Goal: Task Accomplishment & Management: Manage account settings

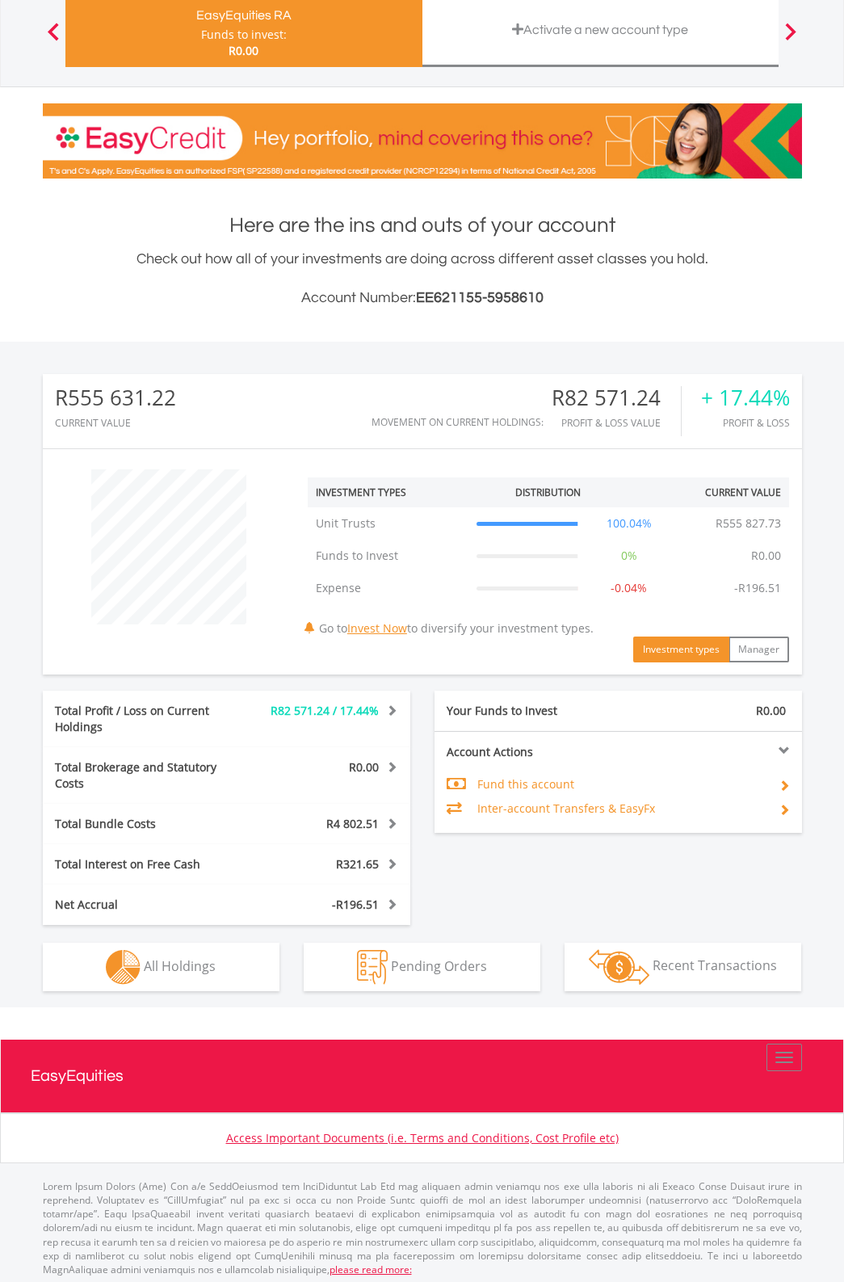
scroll to position [124, 0]
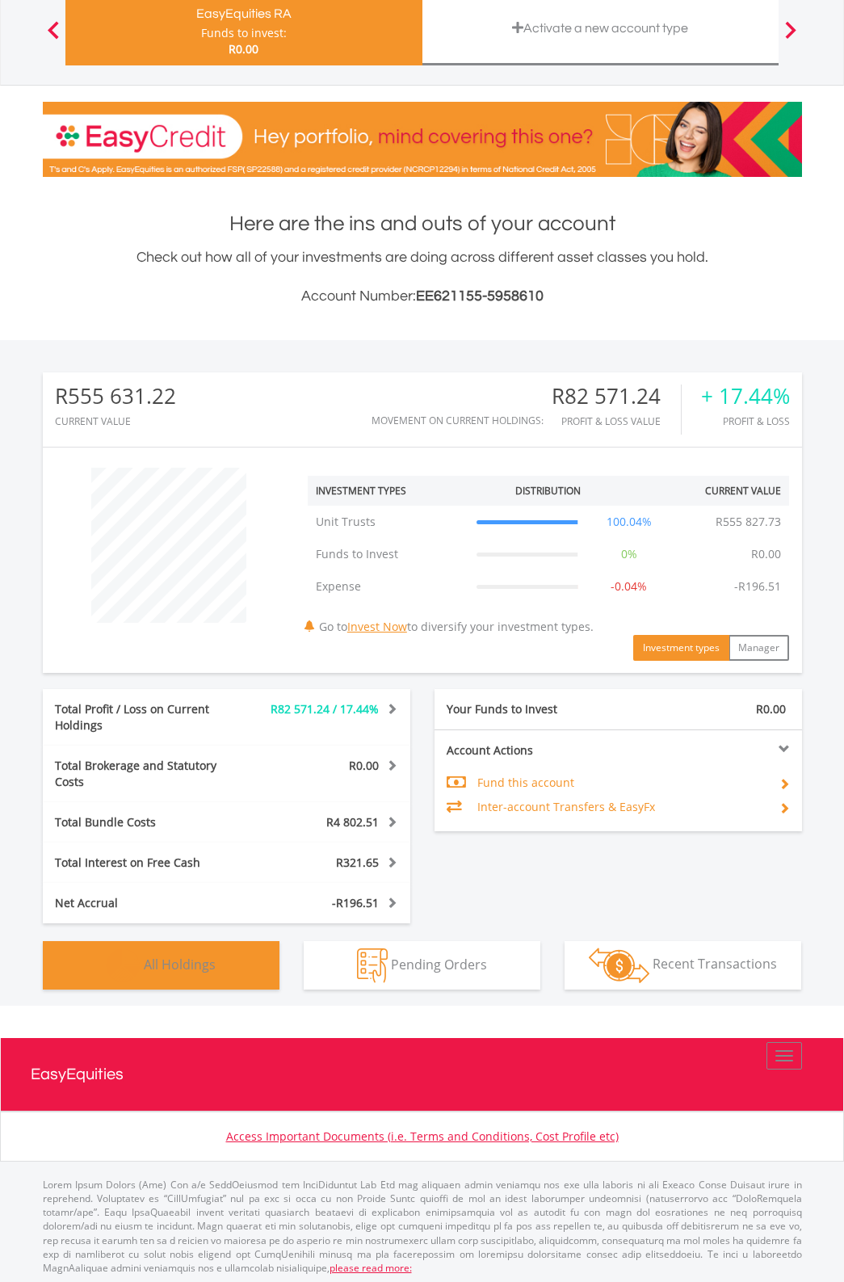
click at [195, 955] on span "All Holdings" at bounding box center [180, 964] width 72 height 18
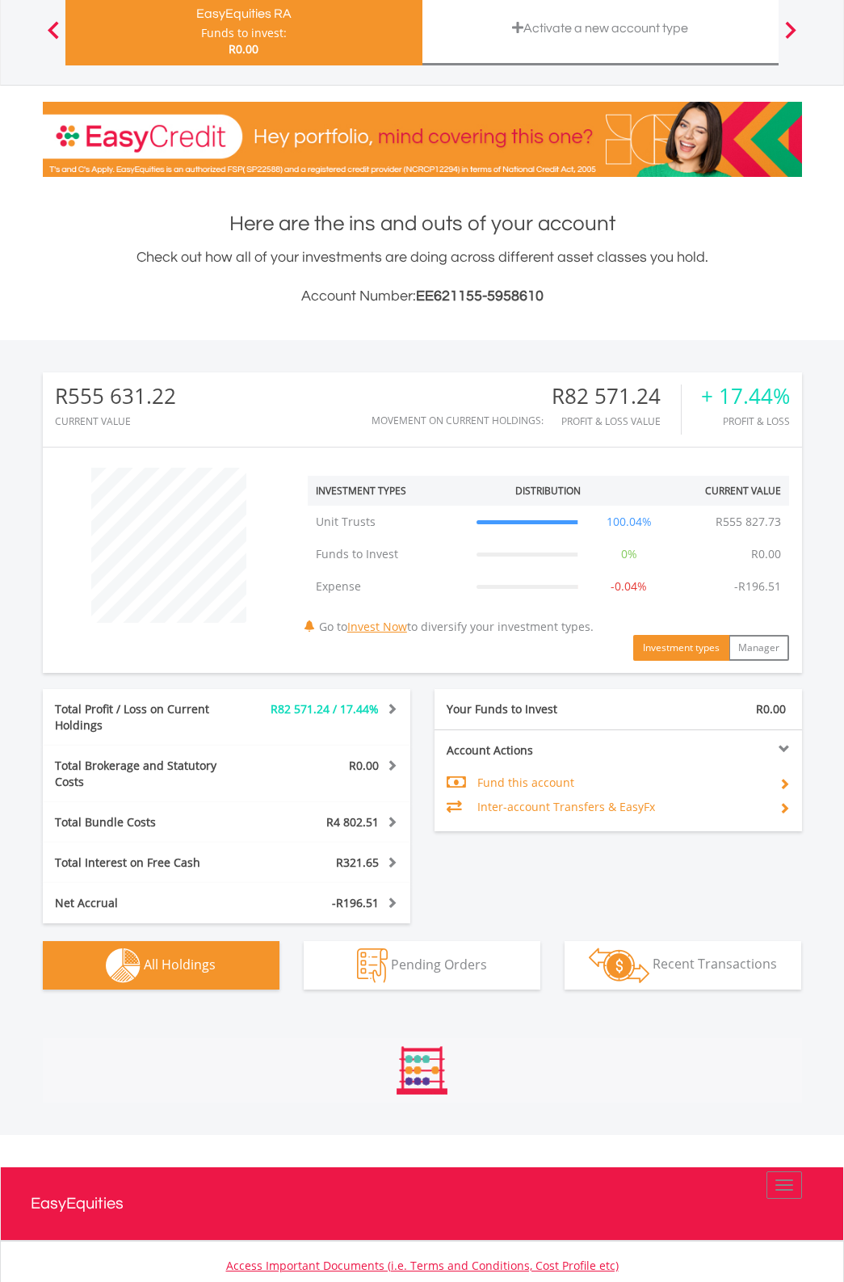
scroll to position [352, 0]
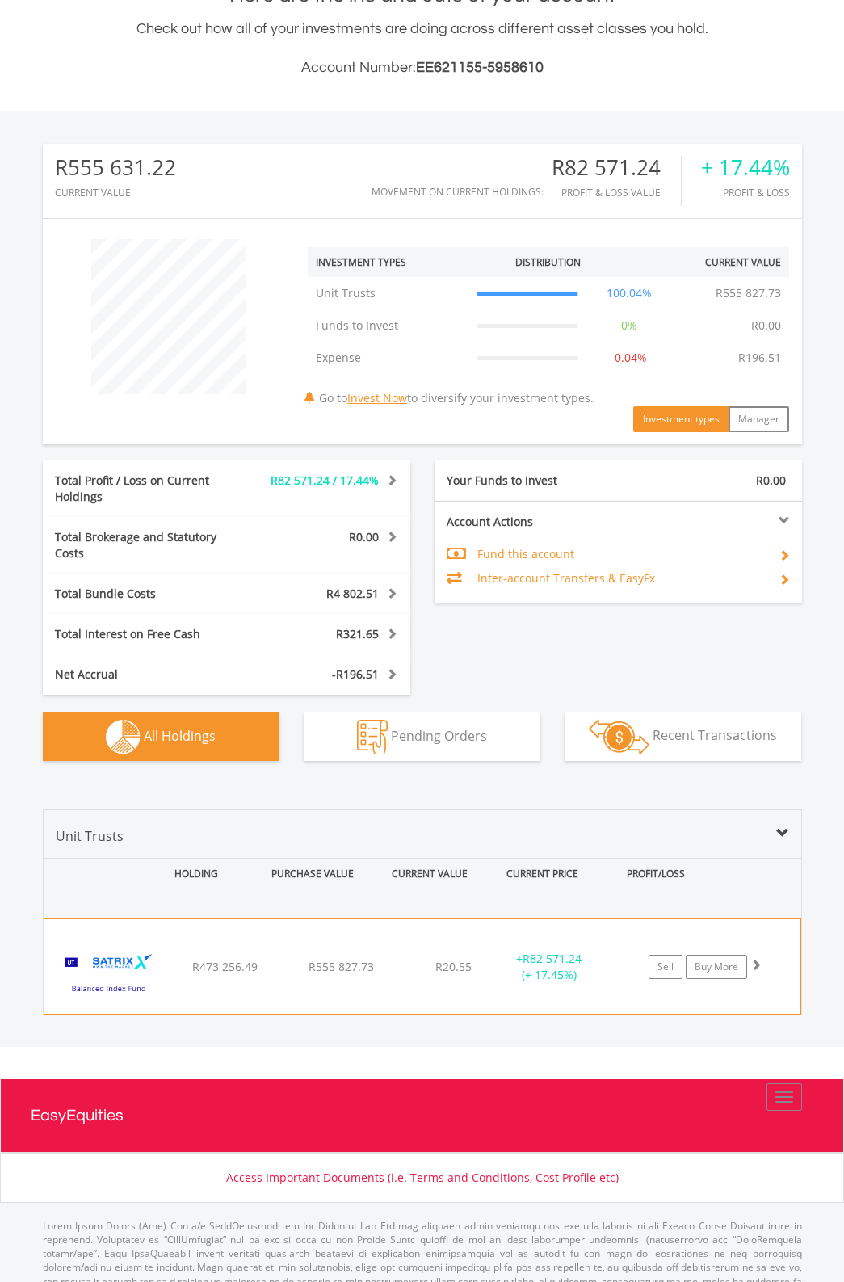
click at [753, 959] on span at bounding box center [755, 964] width 11 height 11
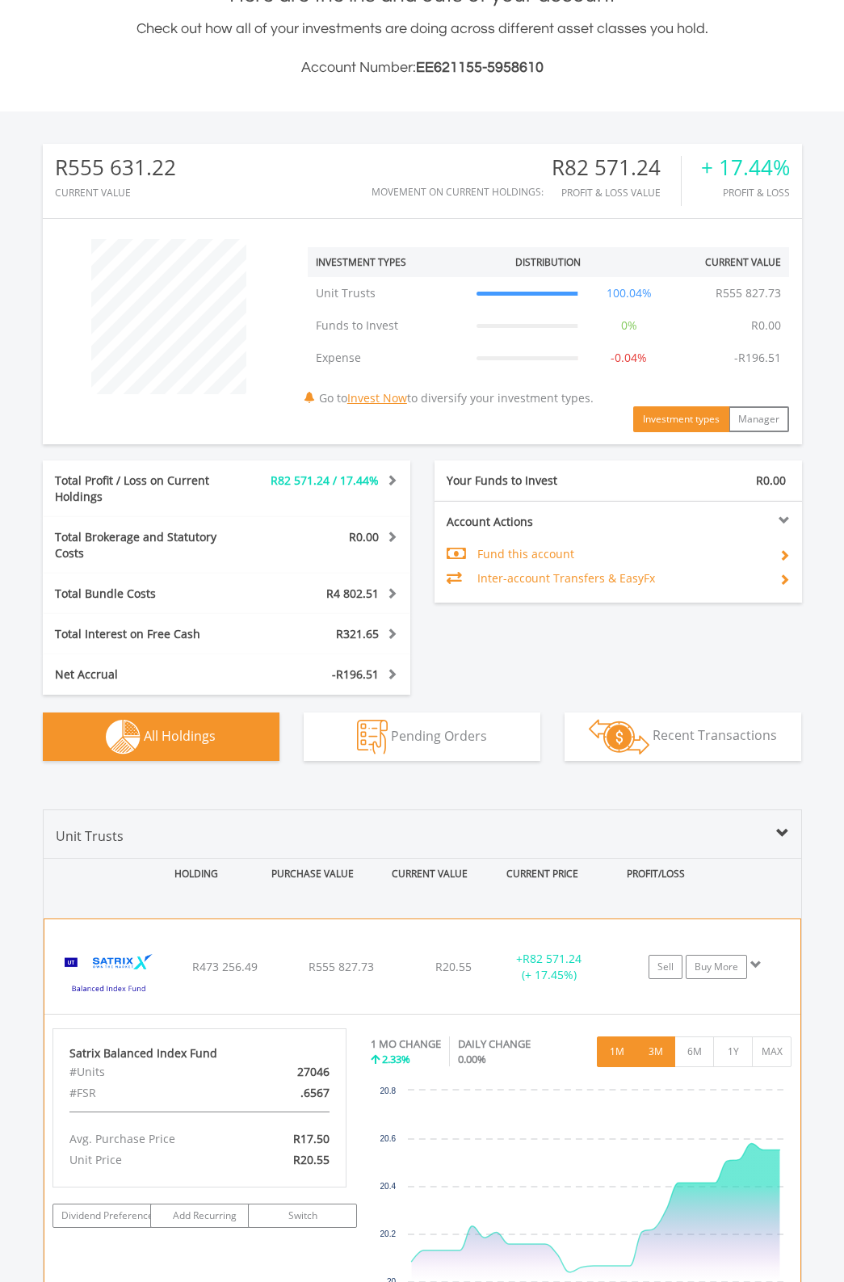
click at [658, 1036] on button "3M" at bounding box center [656, 1051] width 40 height 31
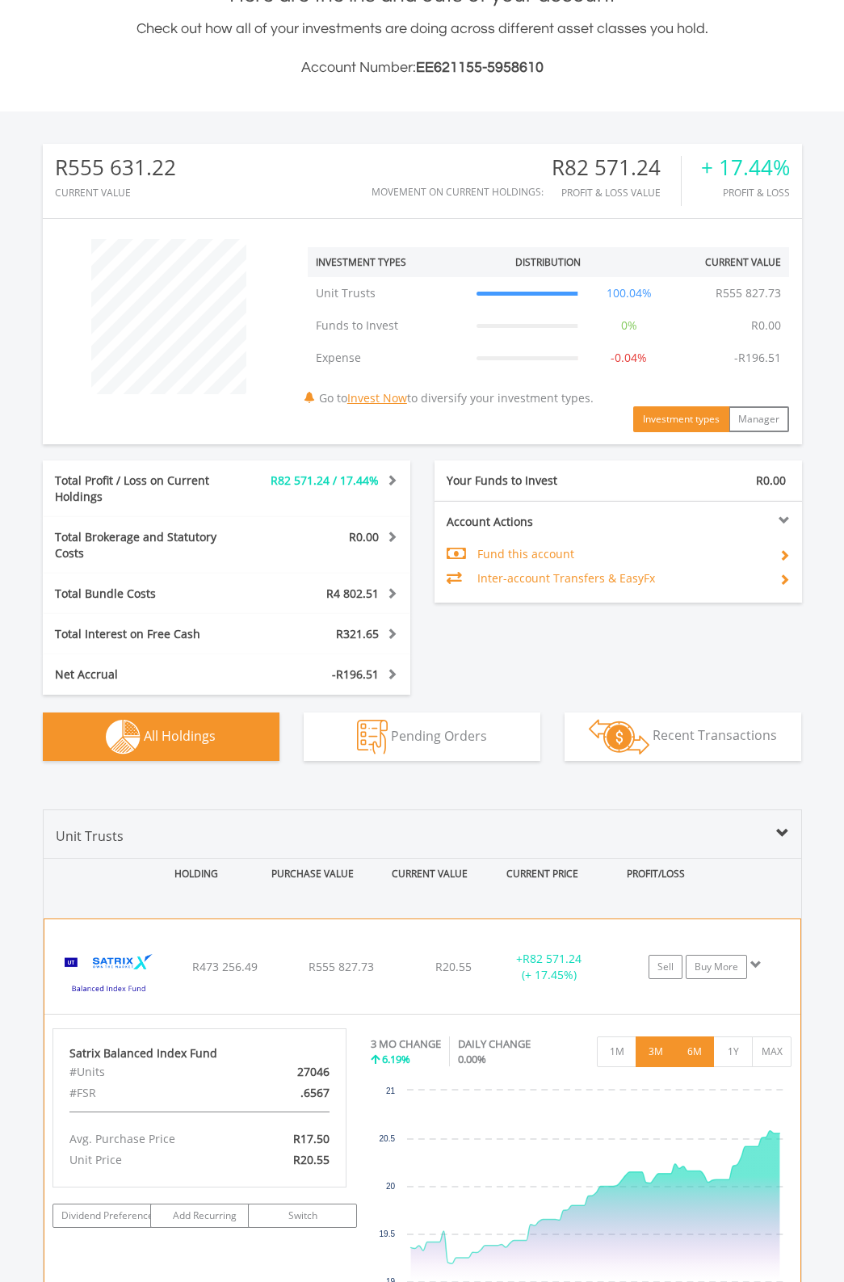
click at [695, 1036] on button "6M" at bounding box center [694, 1051] width 40 height 31
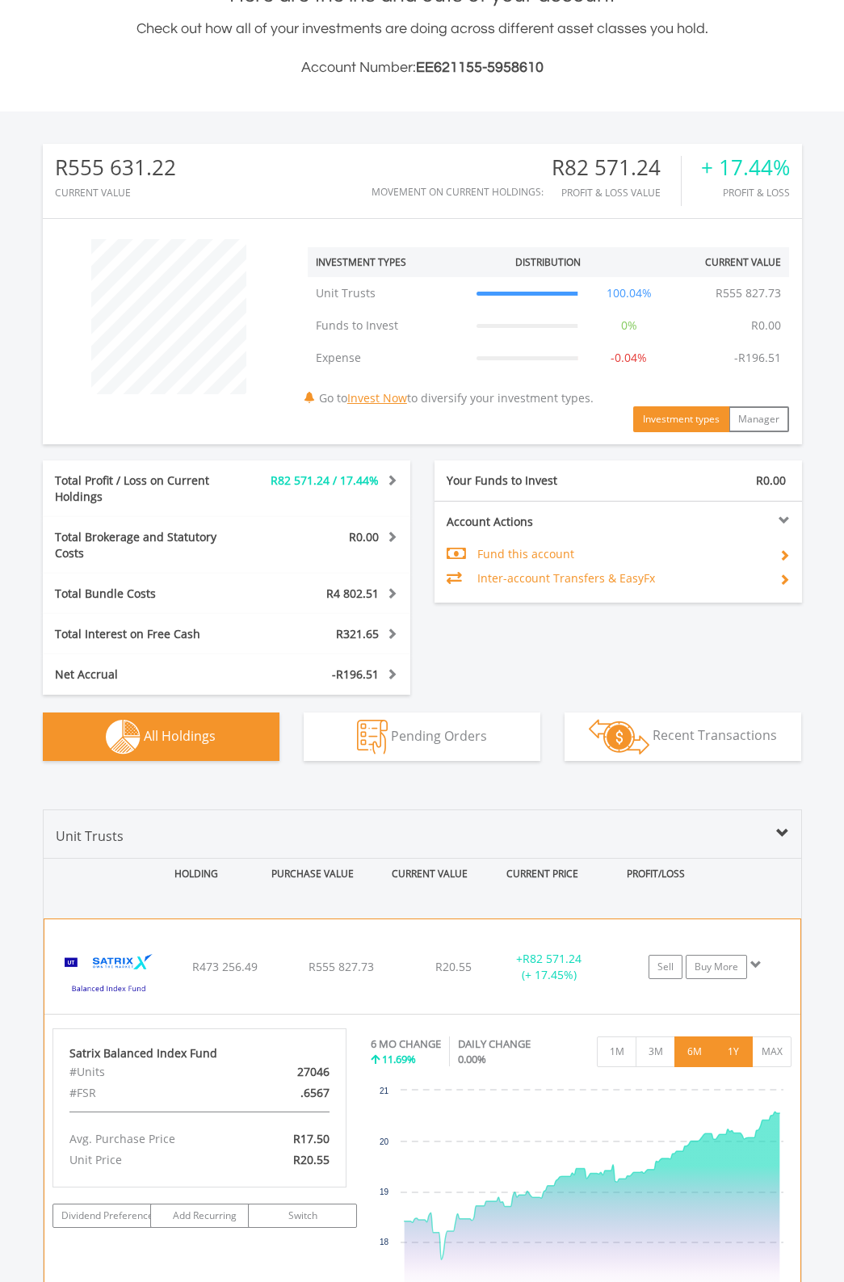
click at [733, 1036] on button "1Y" at bounding box center [733, 1051] width 40 height 31
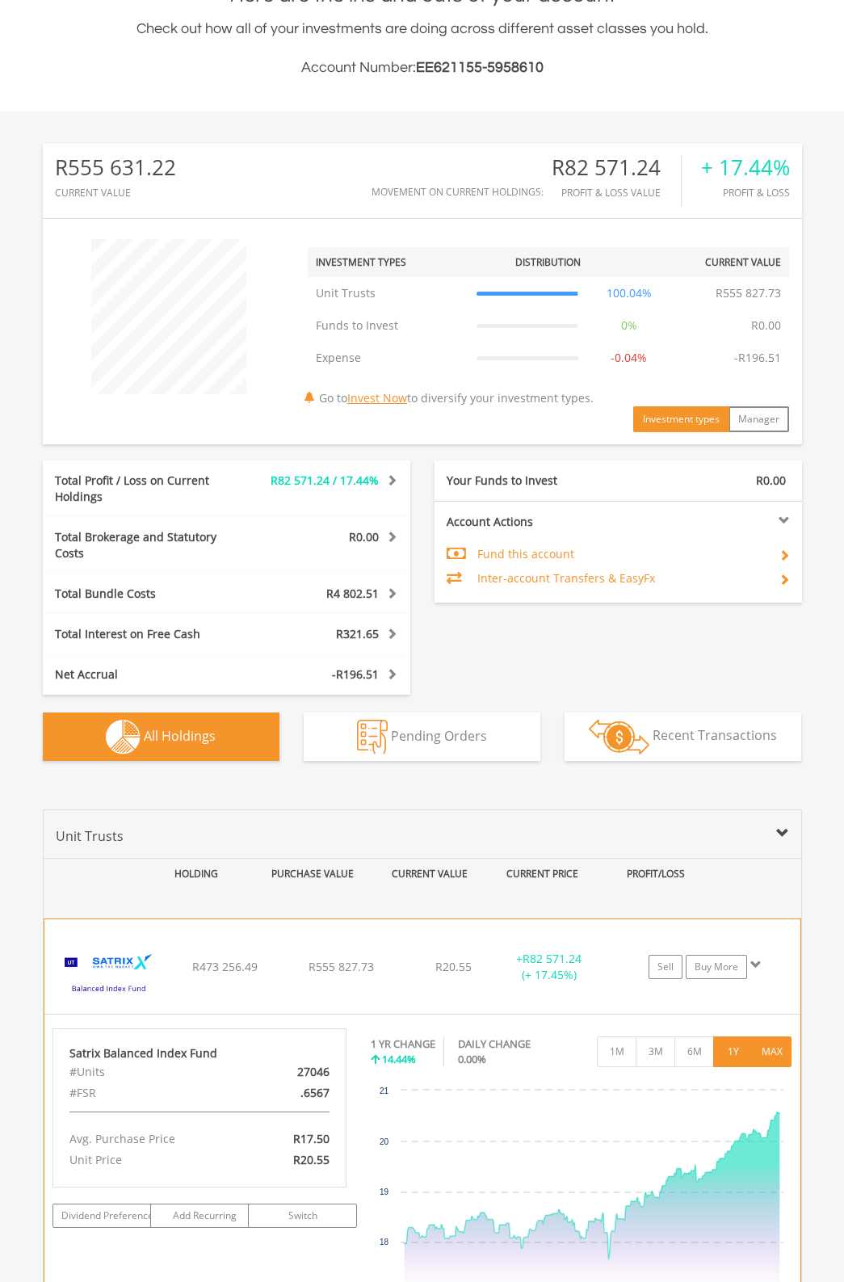
click at [767, 1036] on button "MAX" at bounding box center [772, 1051] width 40 height 31
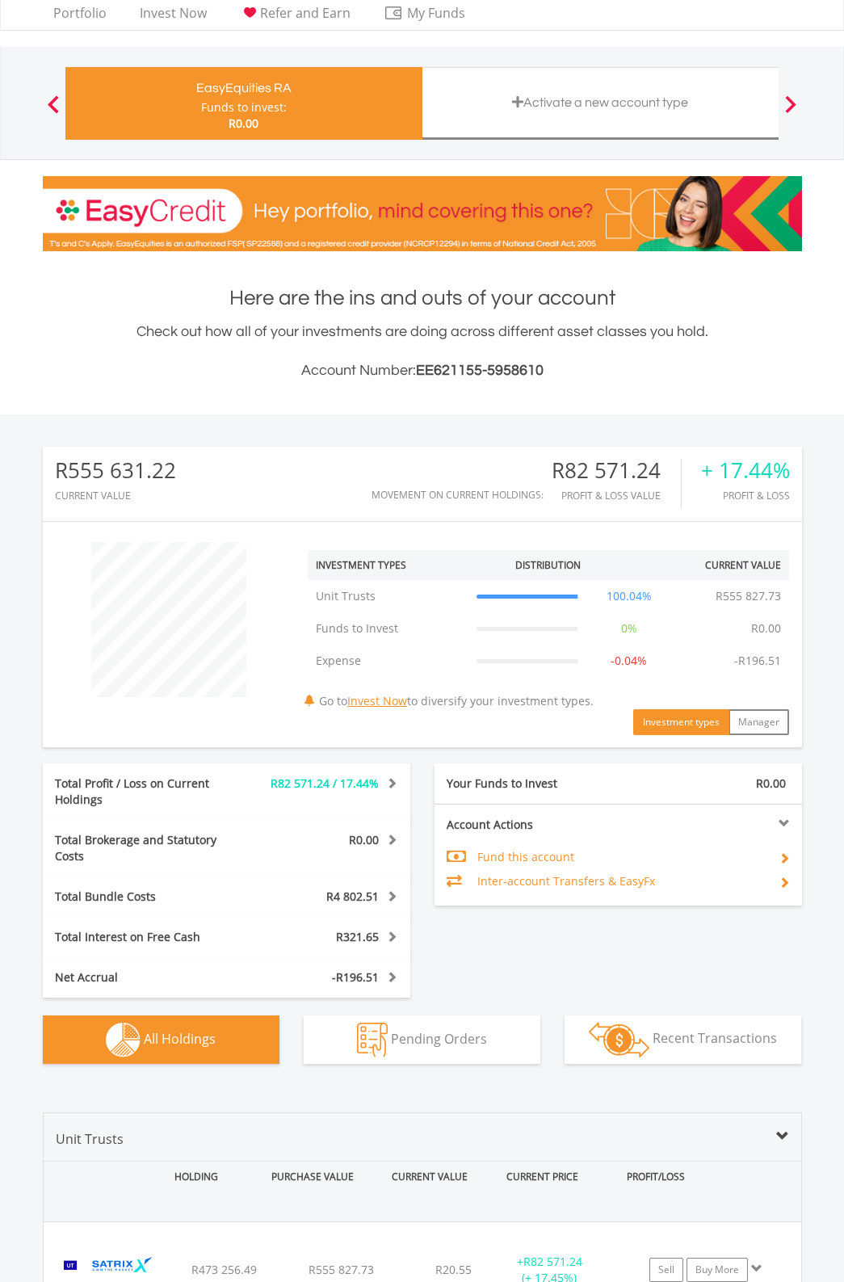
scroll to position [0, 0]
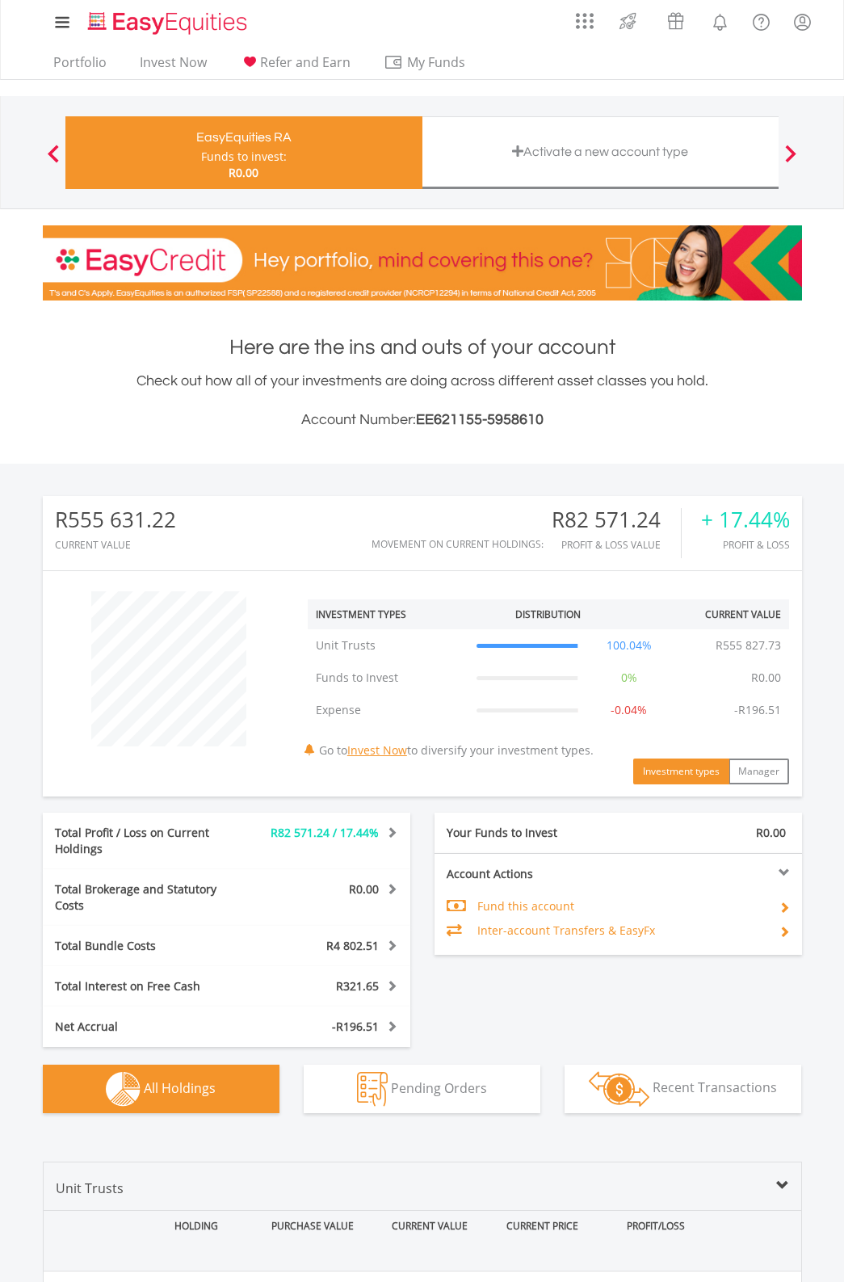
click at [46, 150] on div at bounding box center [53, 153] width 32 height 16
click at [77, 69] on link "Portfolio" at bounding box center [80, 66] width 66 height 25
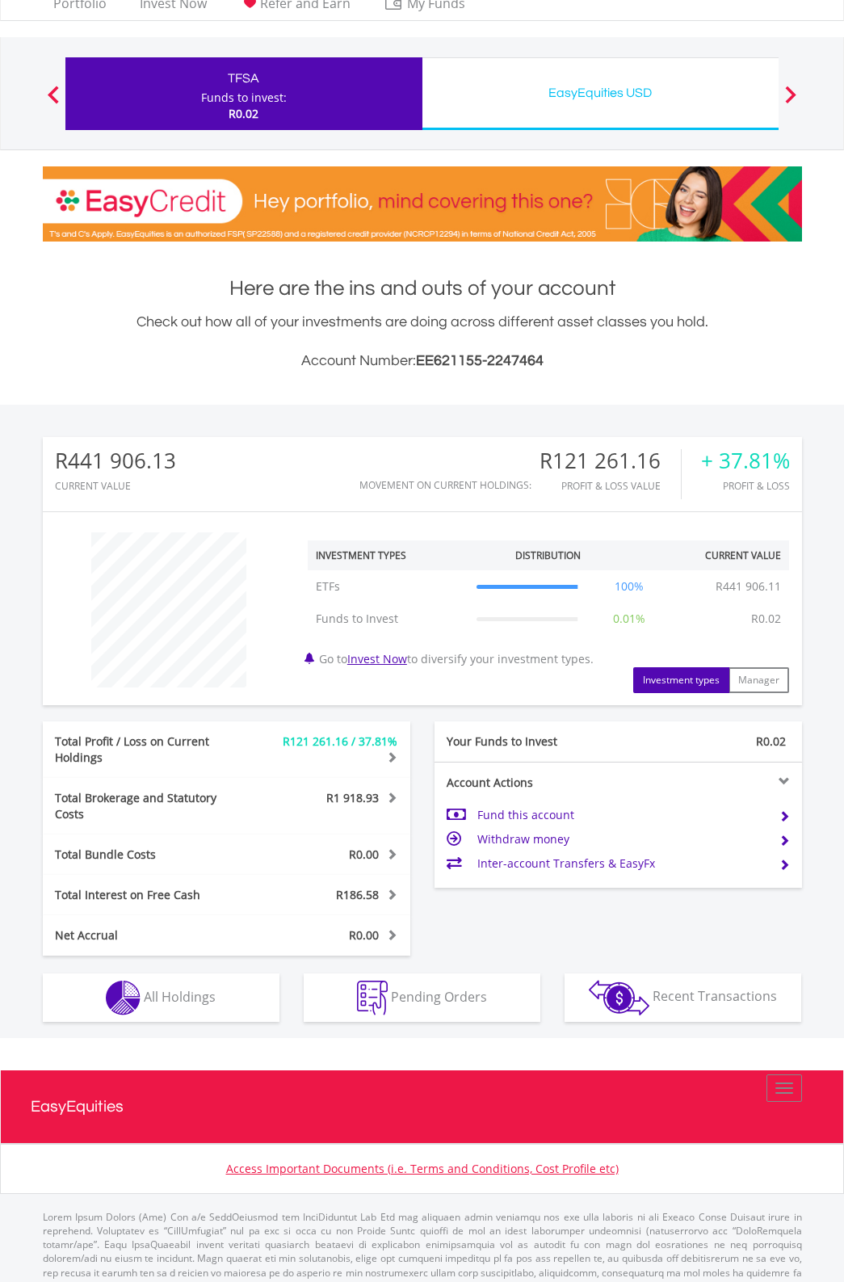
scroll to position [91, 0]
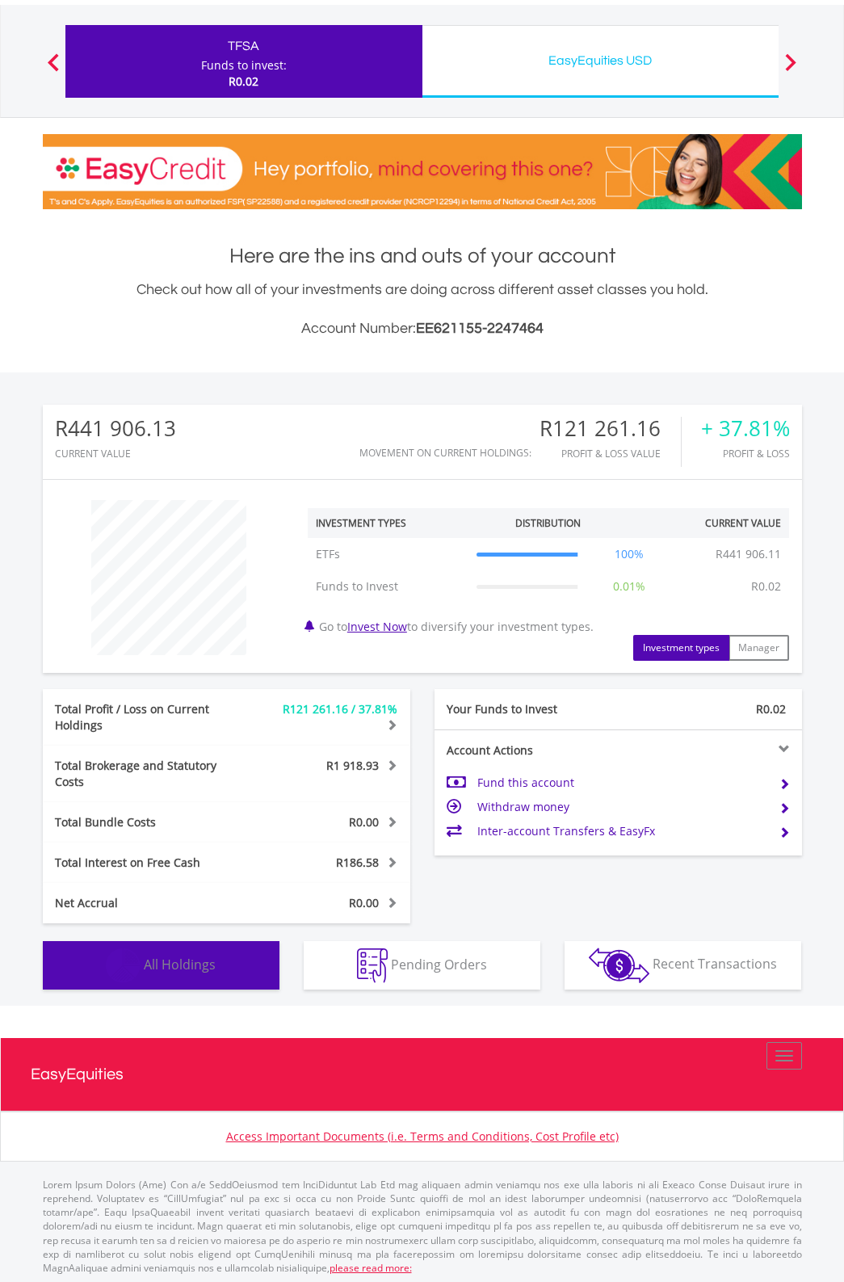
click at [232, 947] on button "Holdings All Holdings" at bounding box center [161, 965] width 237 height 48
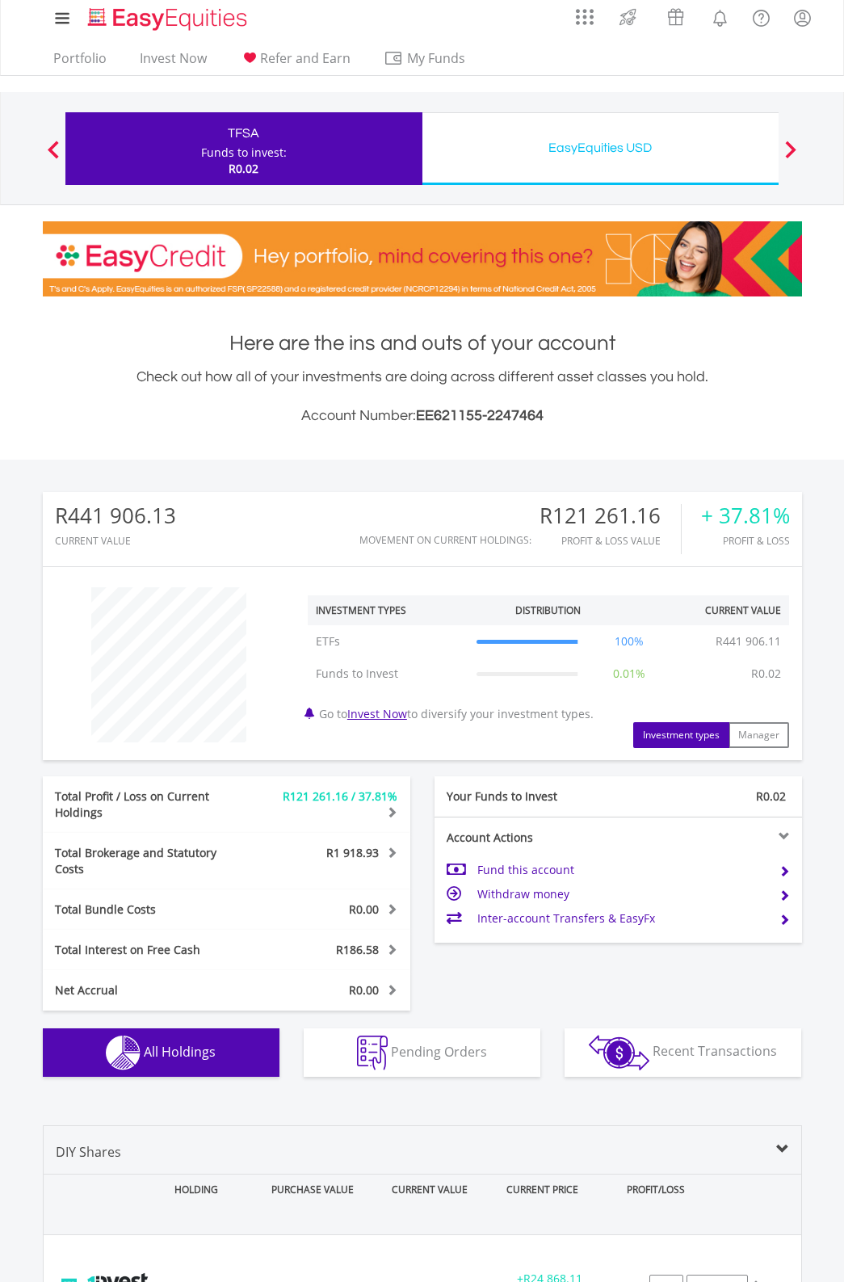
scroll to position [0, 0]
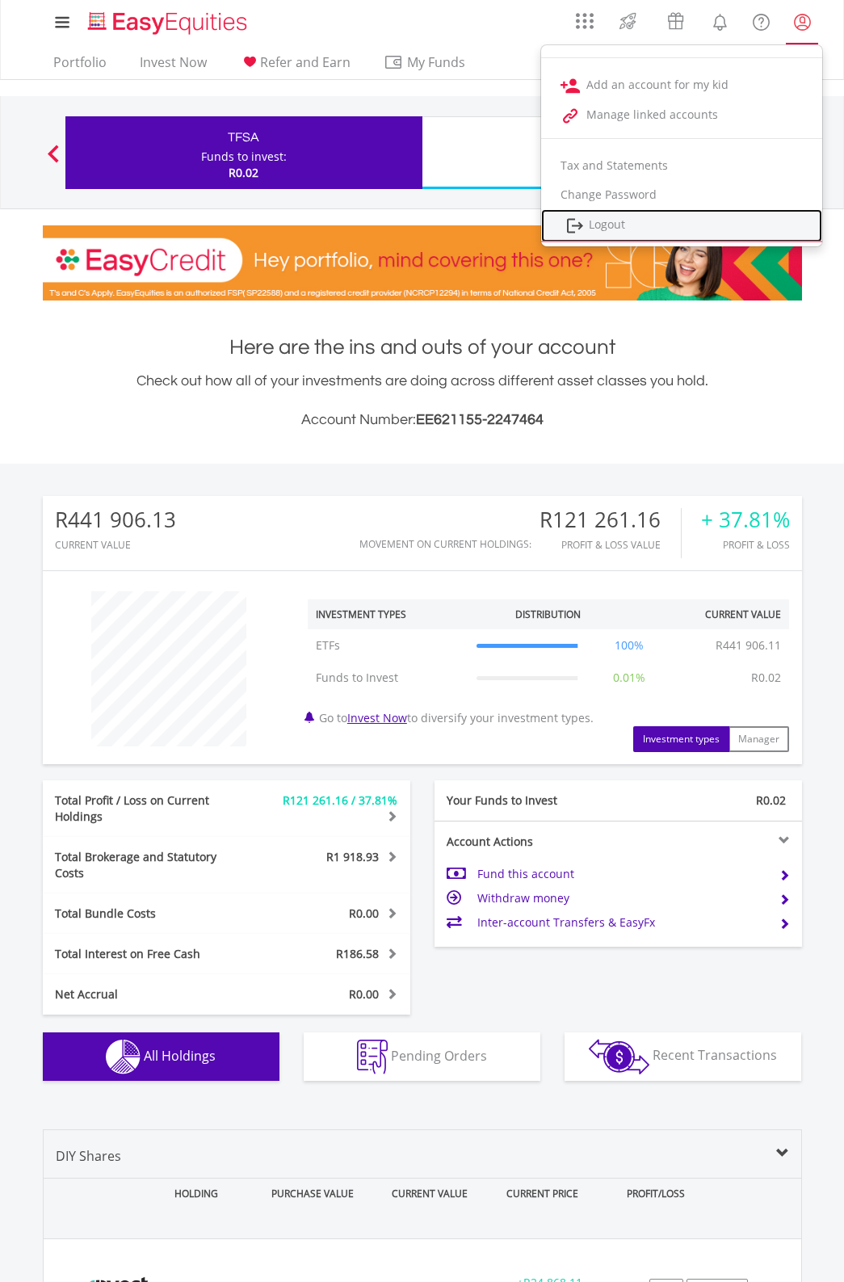
click at [753, 233] on link "Logout" at bounding box center [681, 225] width 281 height 33
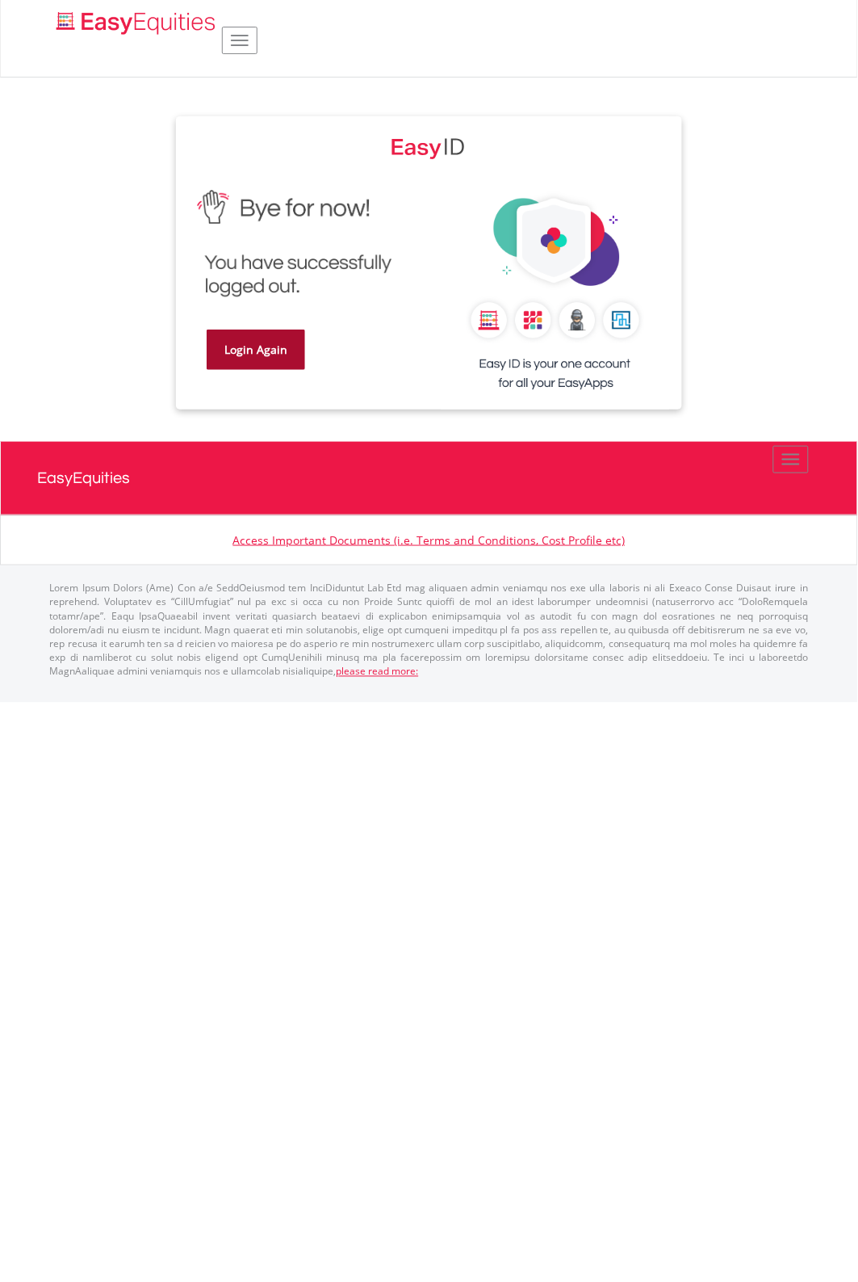
click at [260, 355] on link "Login Again" at bounding box center [256, 350] width 99 height 40
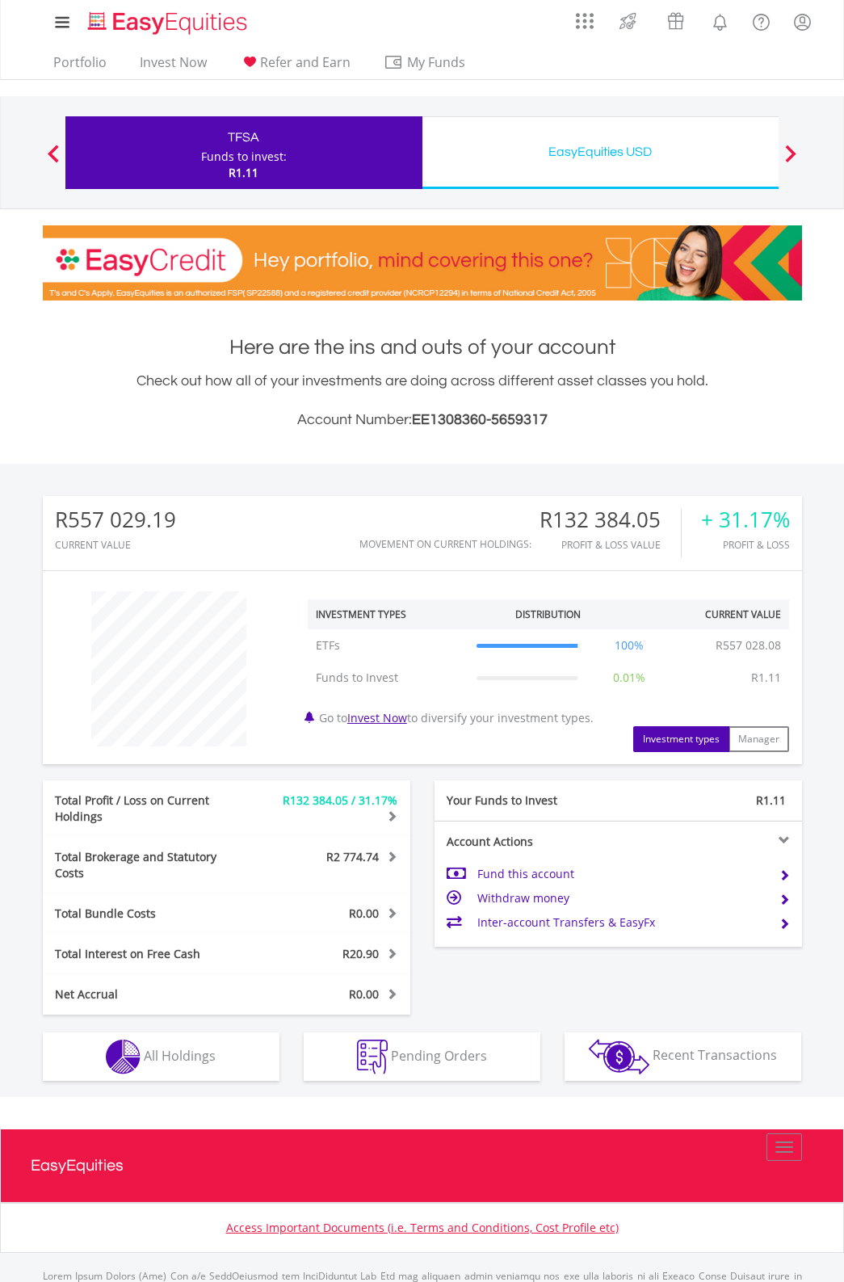
scroll to position [154, 252]
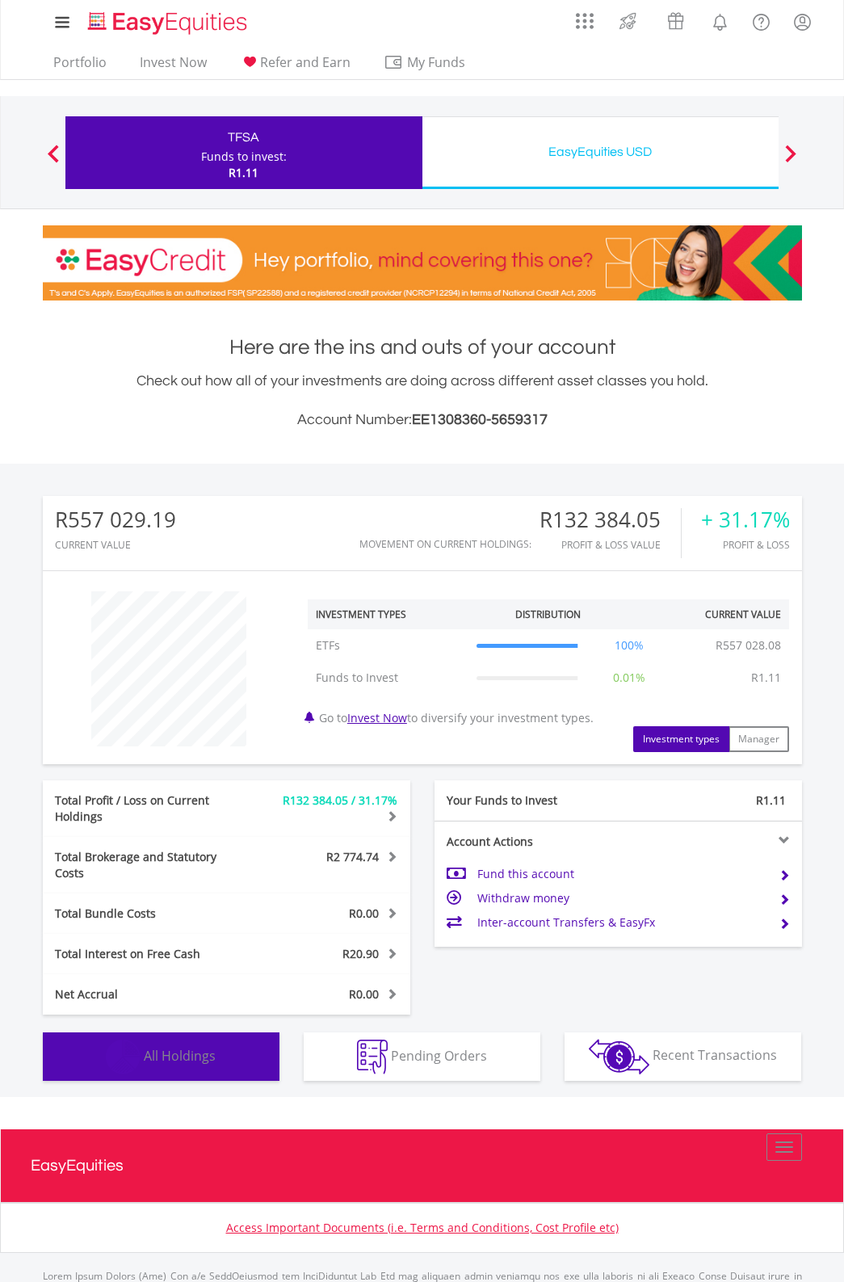
click at [187, 1046] on span "All Holdings" at bounding box center [180, 1055] width 72 height 18
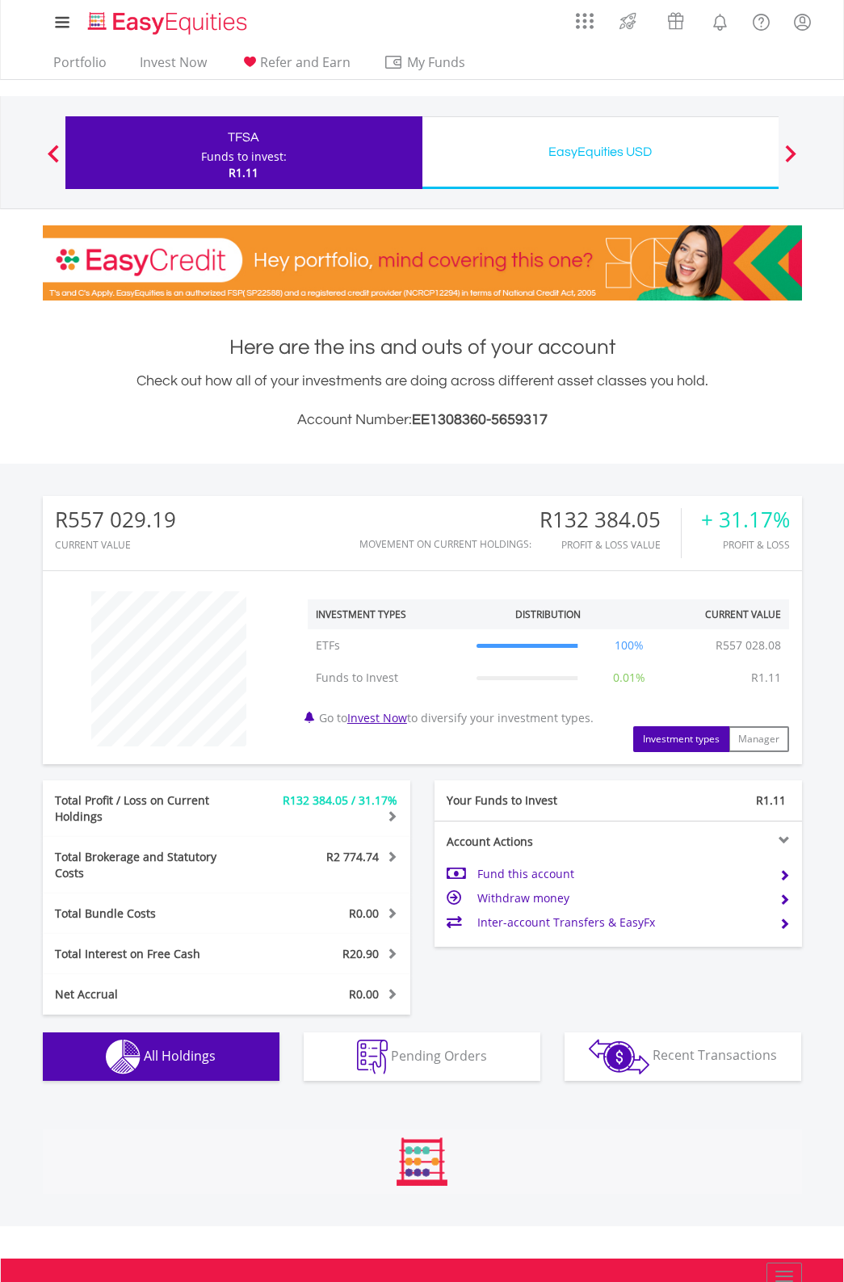
scroll to position [1043, 0]
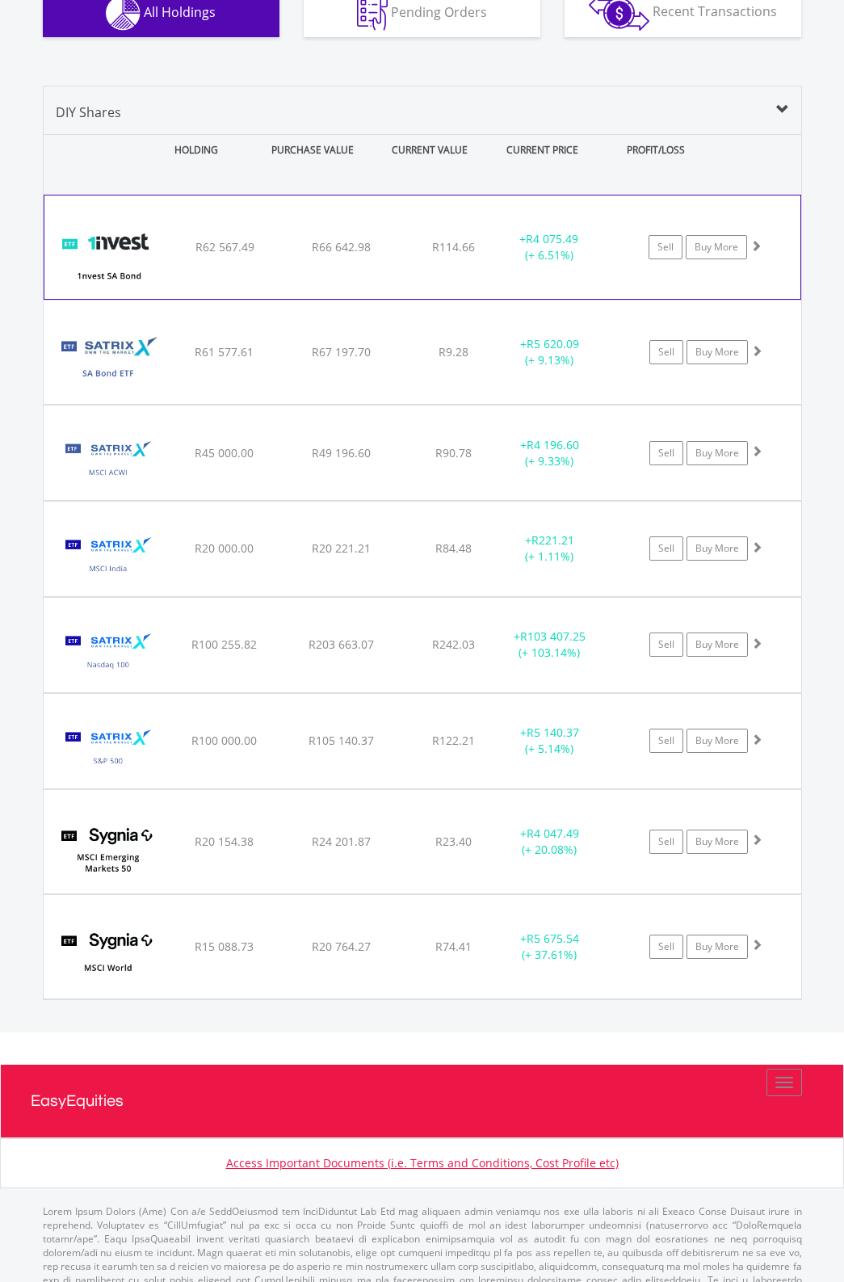
click at [760, 240] on span at bounding box center [755, 245] width 11 height 11
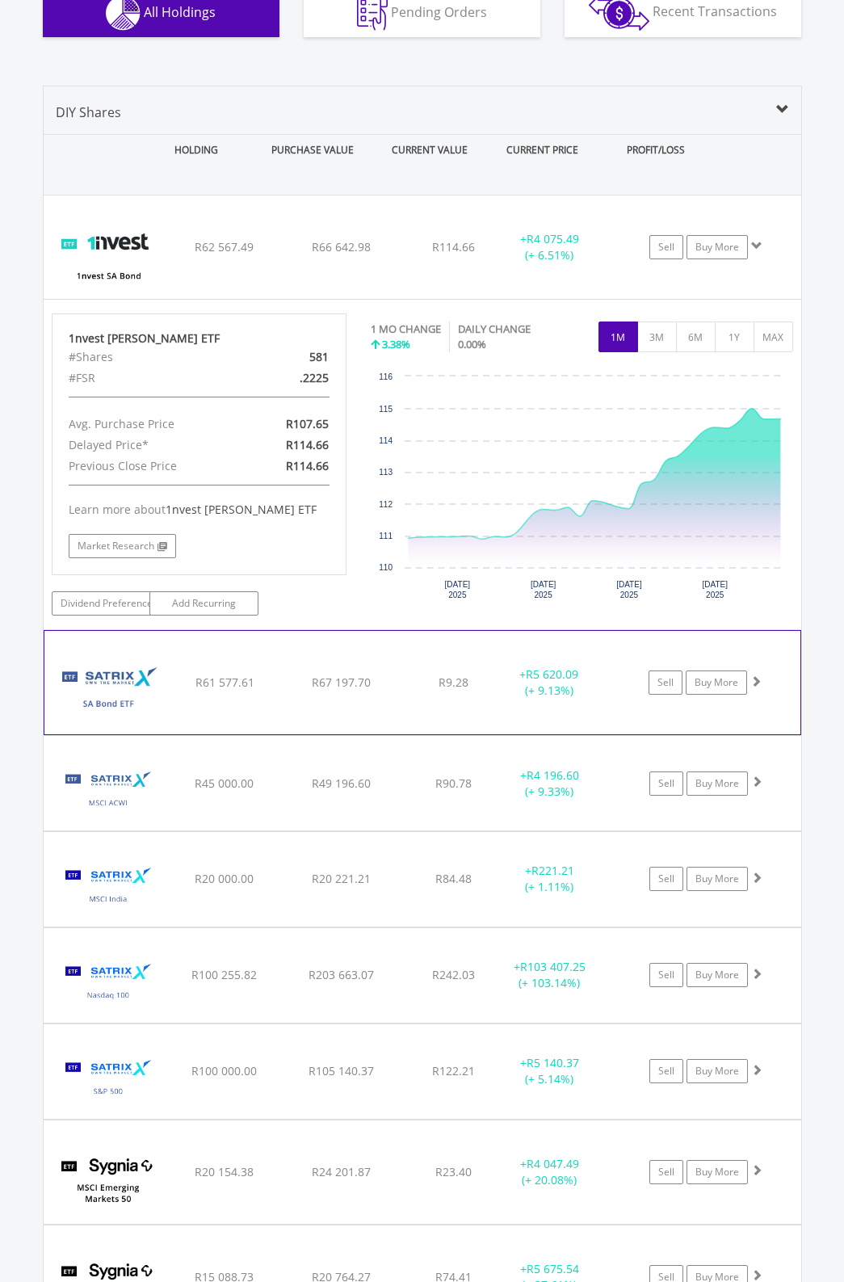
click at [752, 675] on span at bounding box center [755, 680] width 11 height 11
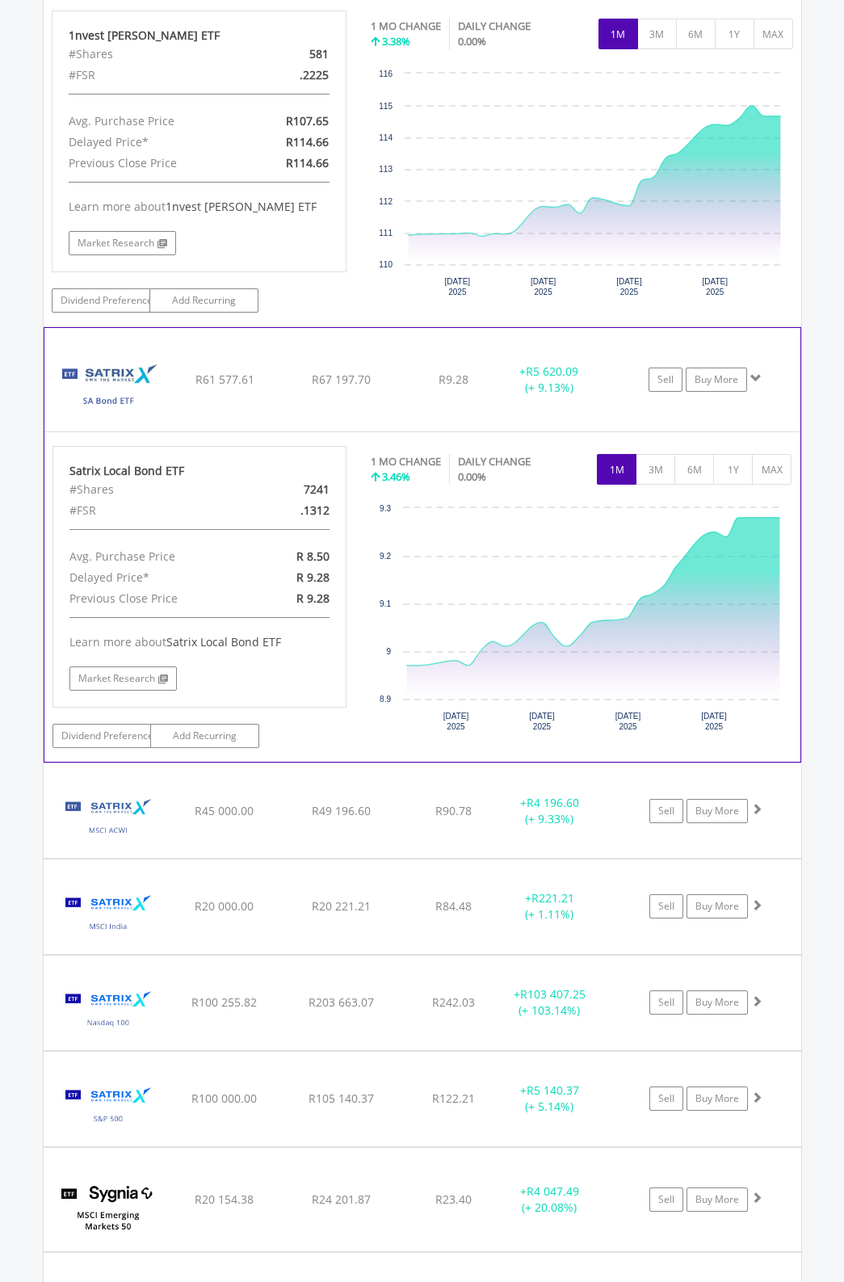
scroll to position [1447, 0]
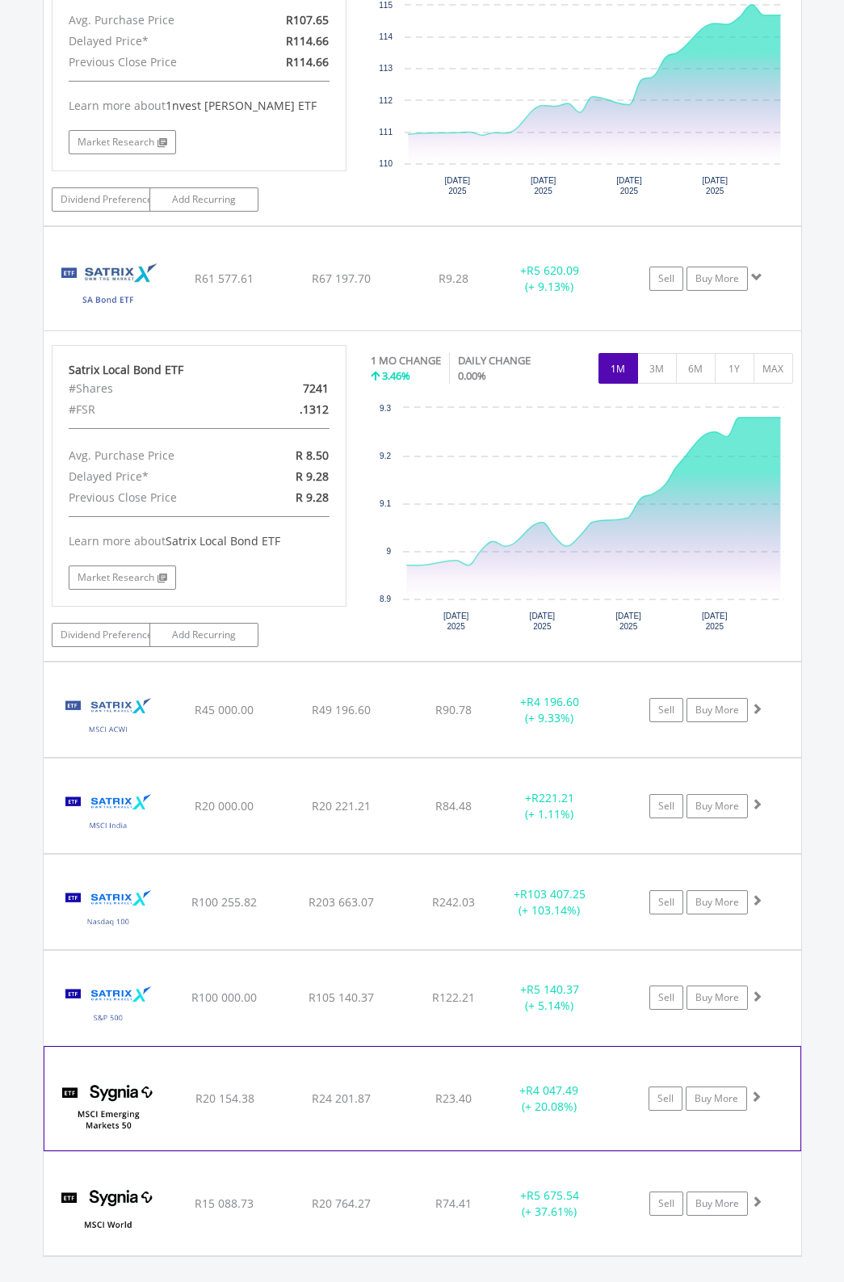
click at [757, 1090] on span at bounding box center [755, 1095] width 11 height 11
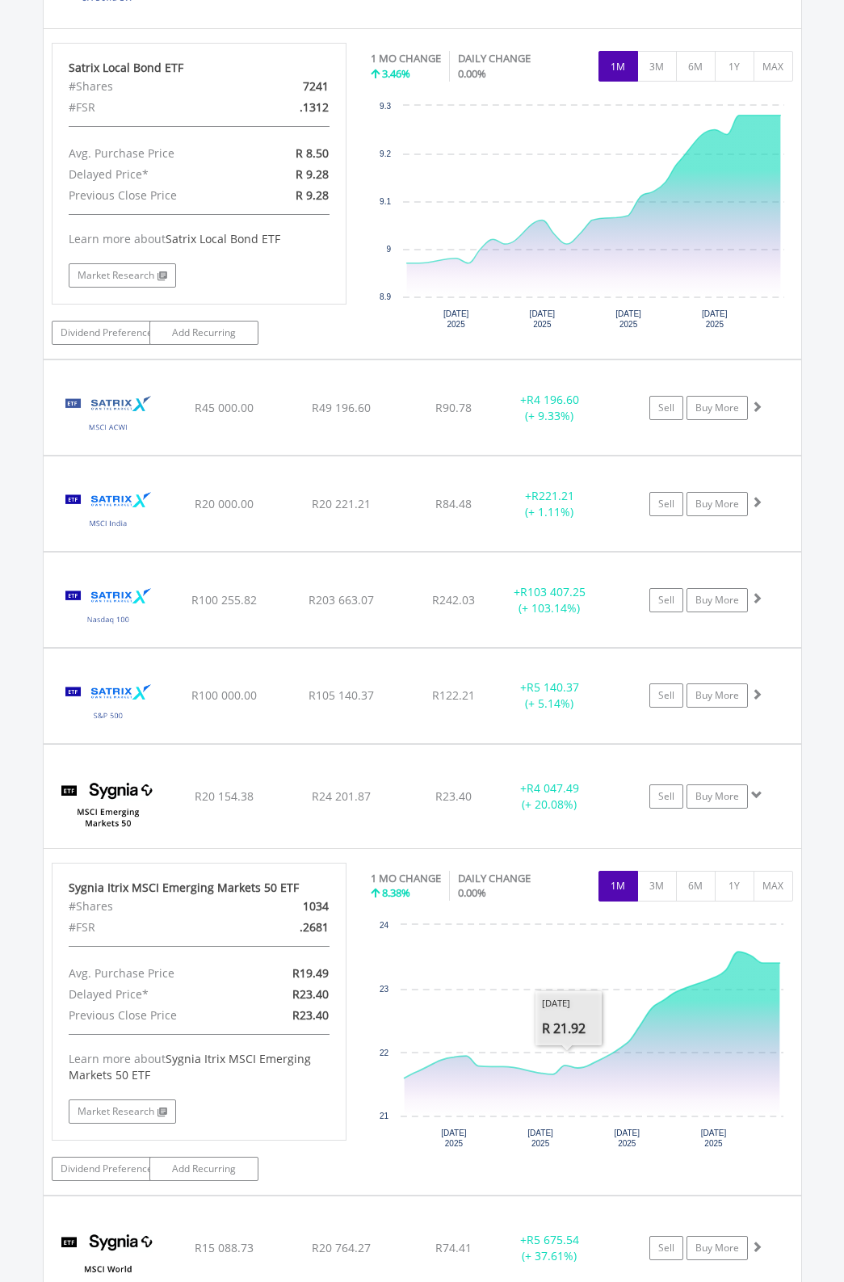
scroll to position [1750, 0]
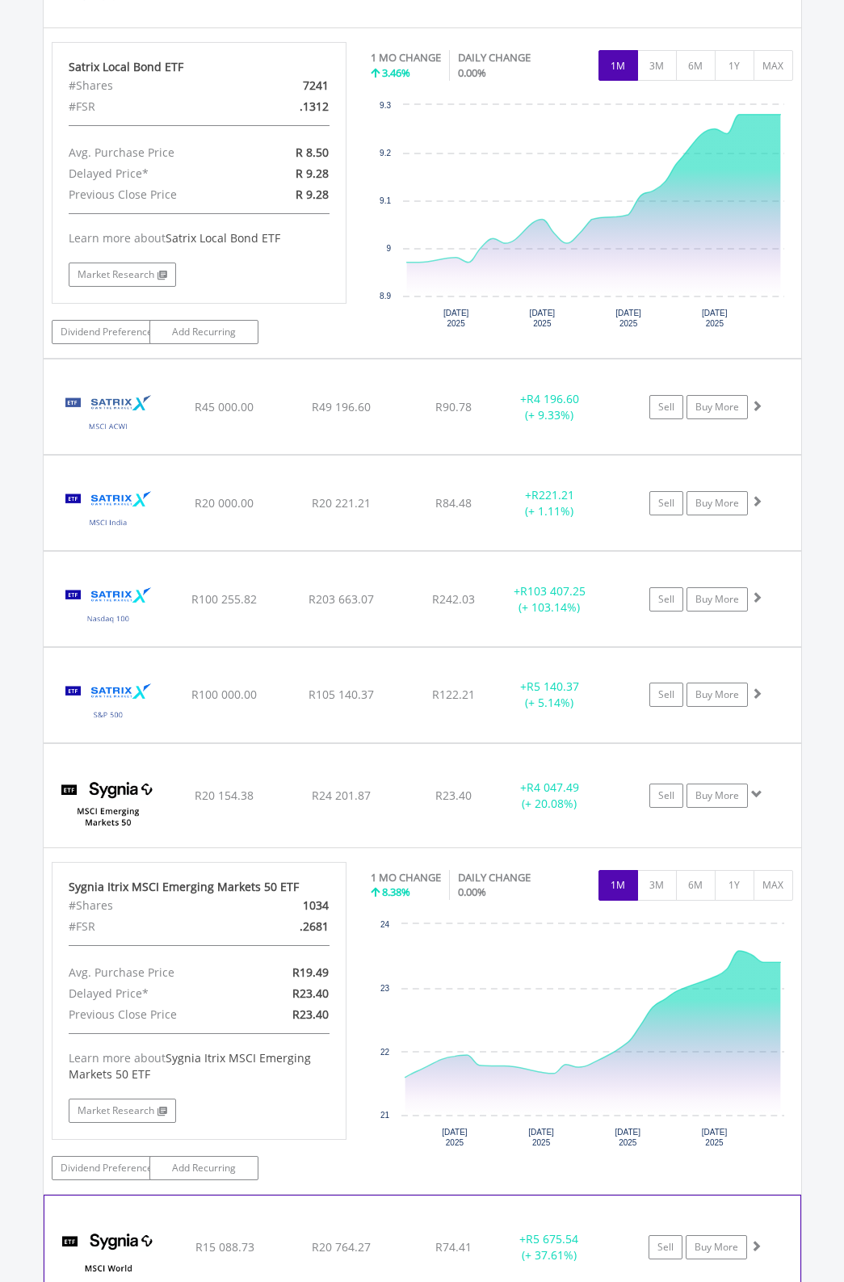
click at [757, 1240] on span at bounding box center [755, 1245] width 11 height 11
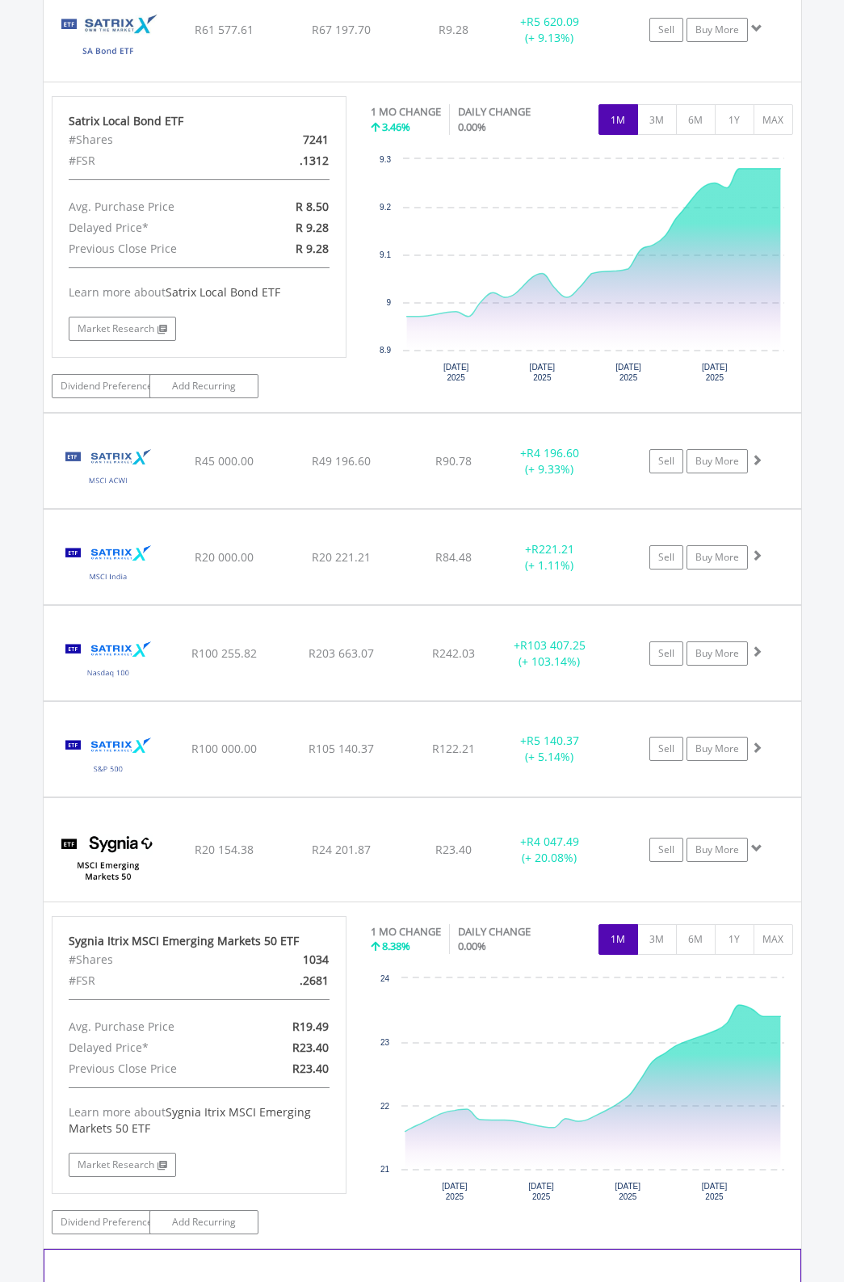
scroll to position [1649, 0]
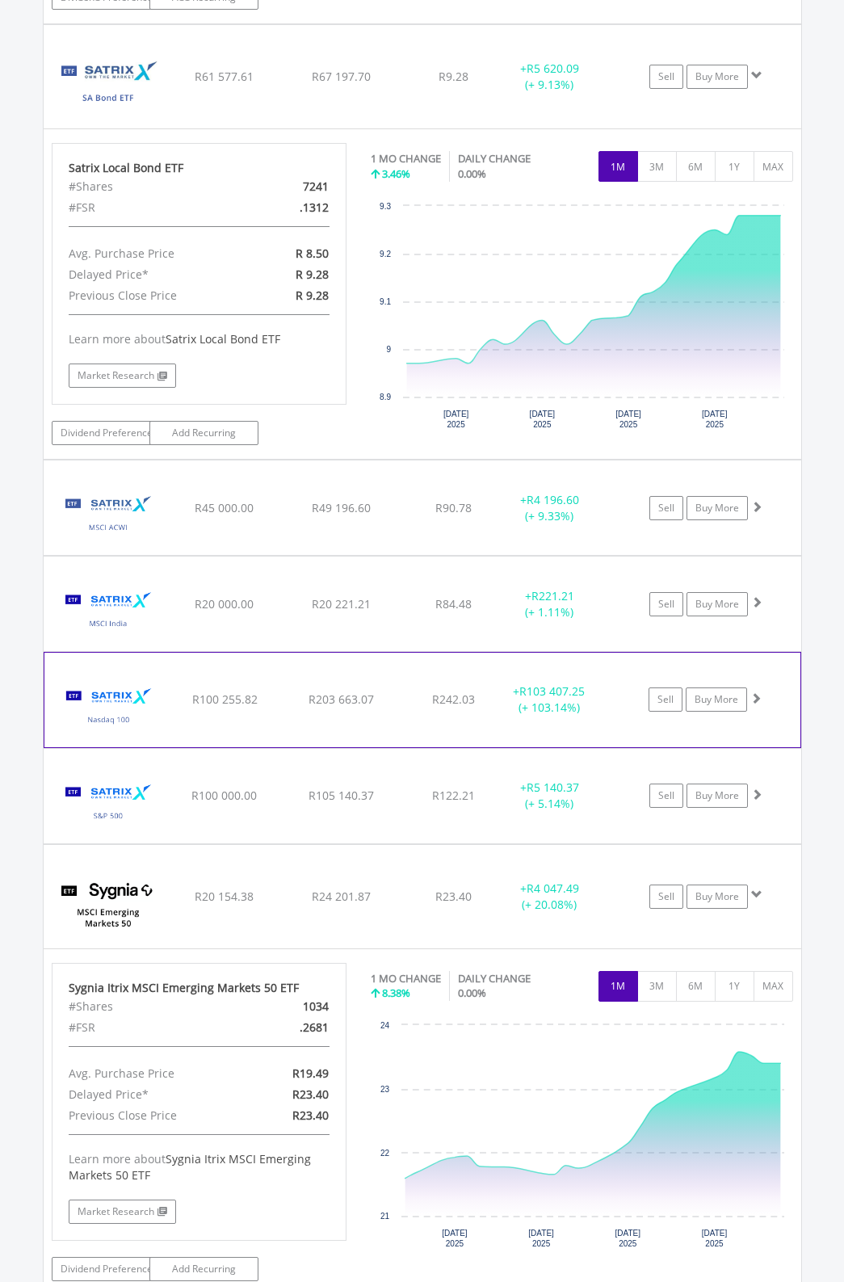
click at [757, 692] on span at bounding box center [755, 697] width 11 height 11
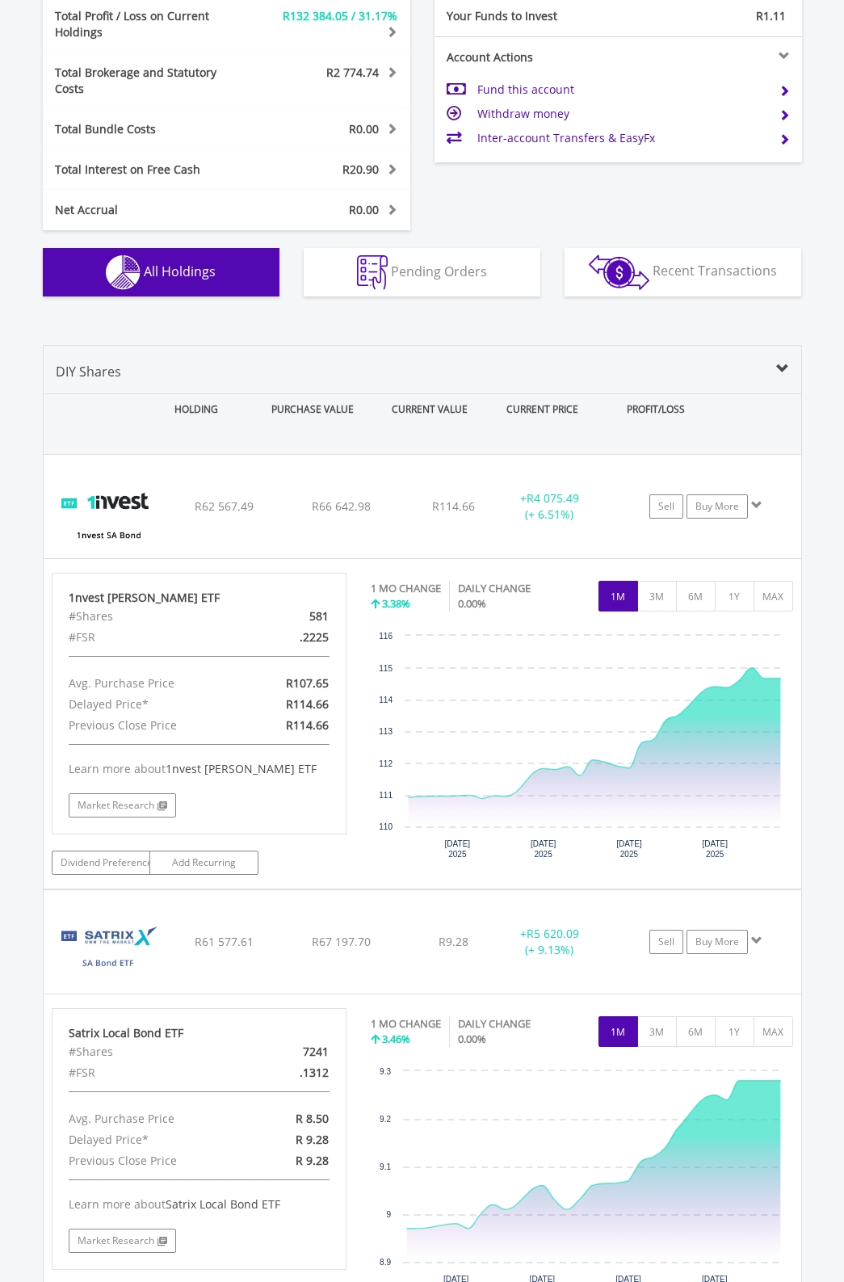
scroll to position [808, 0]
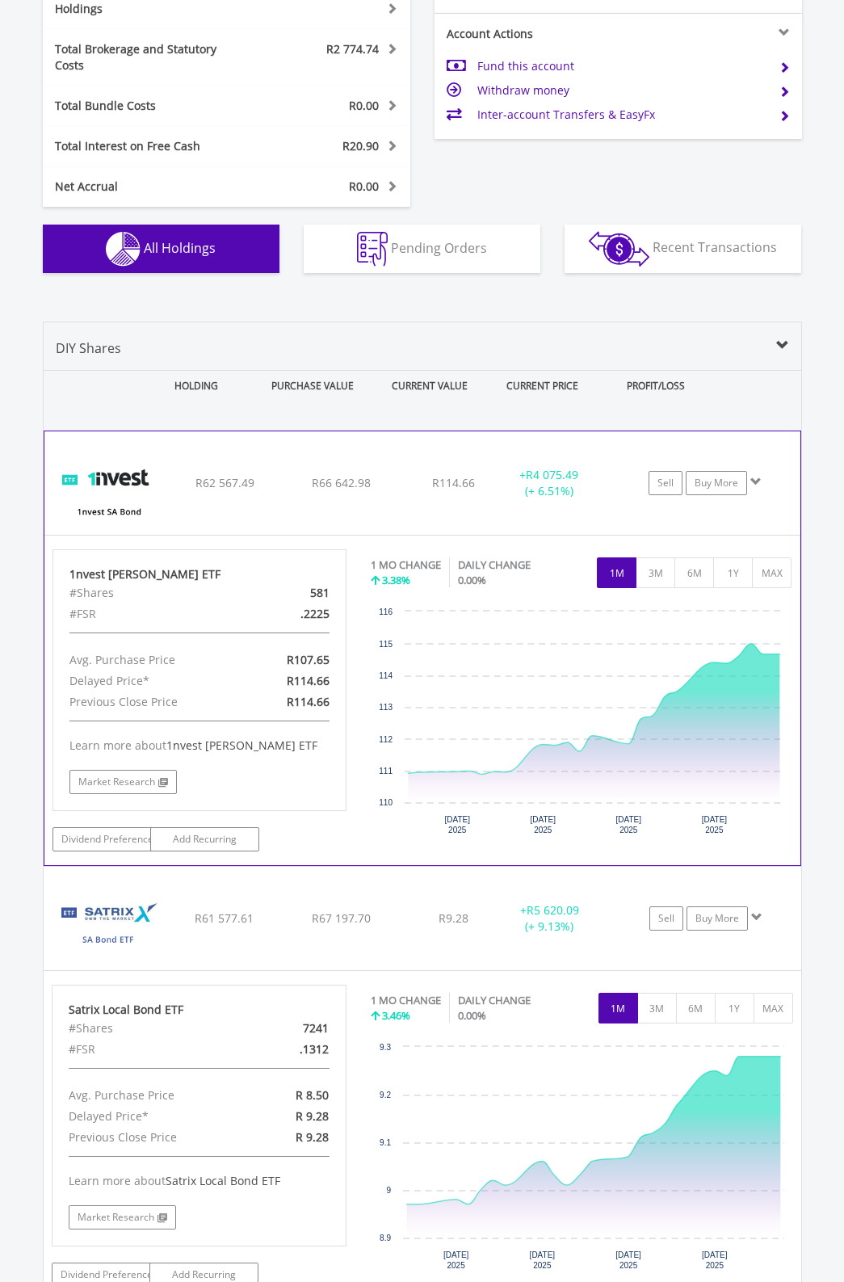
click at [753, 476] on span at bounding box center [755, 481] width 11 height 11
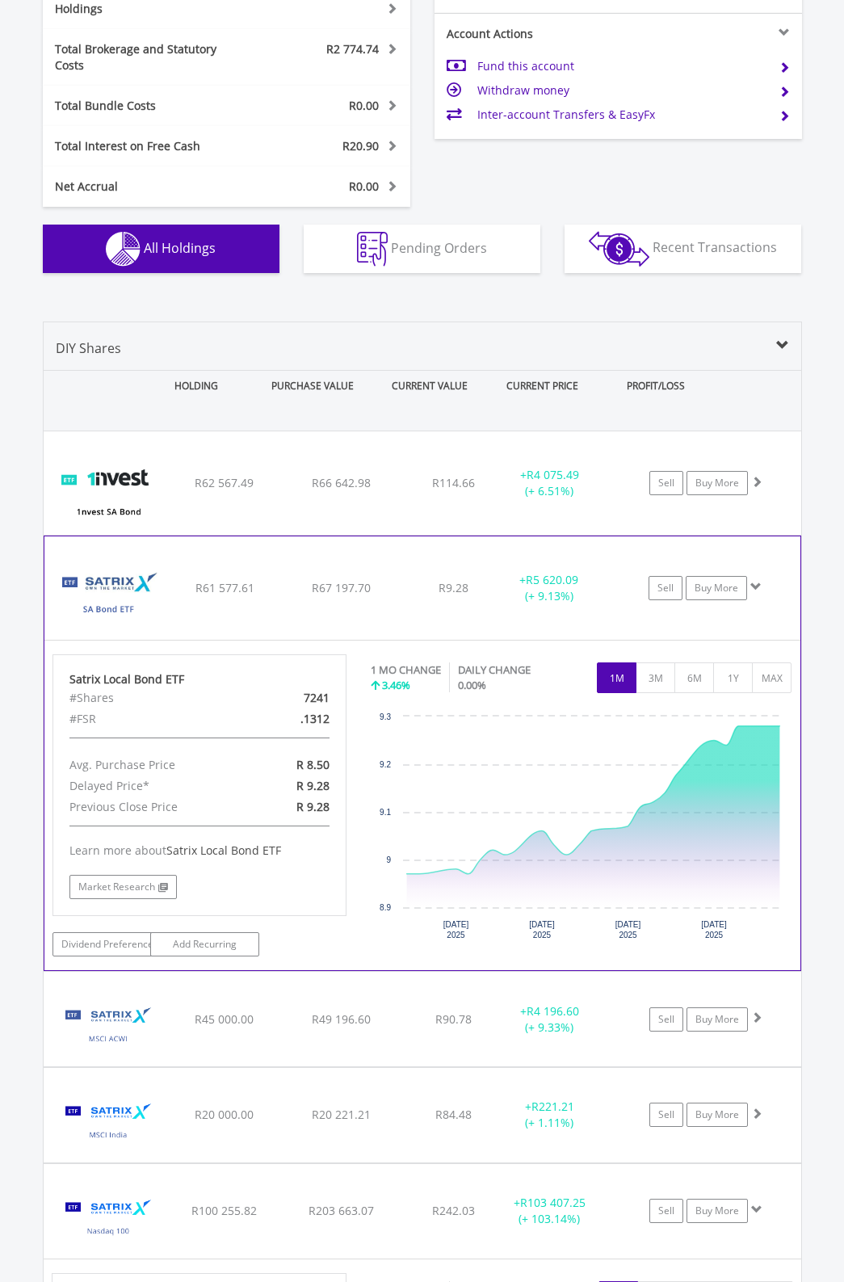
click at [757, 581] on span at bounding box center [755, 586] width 11 height 11
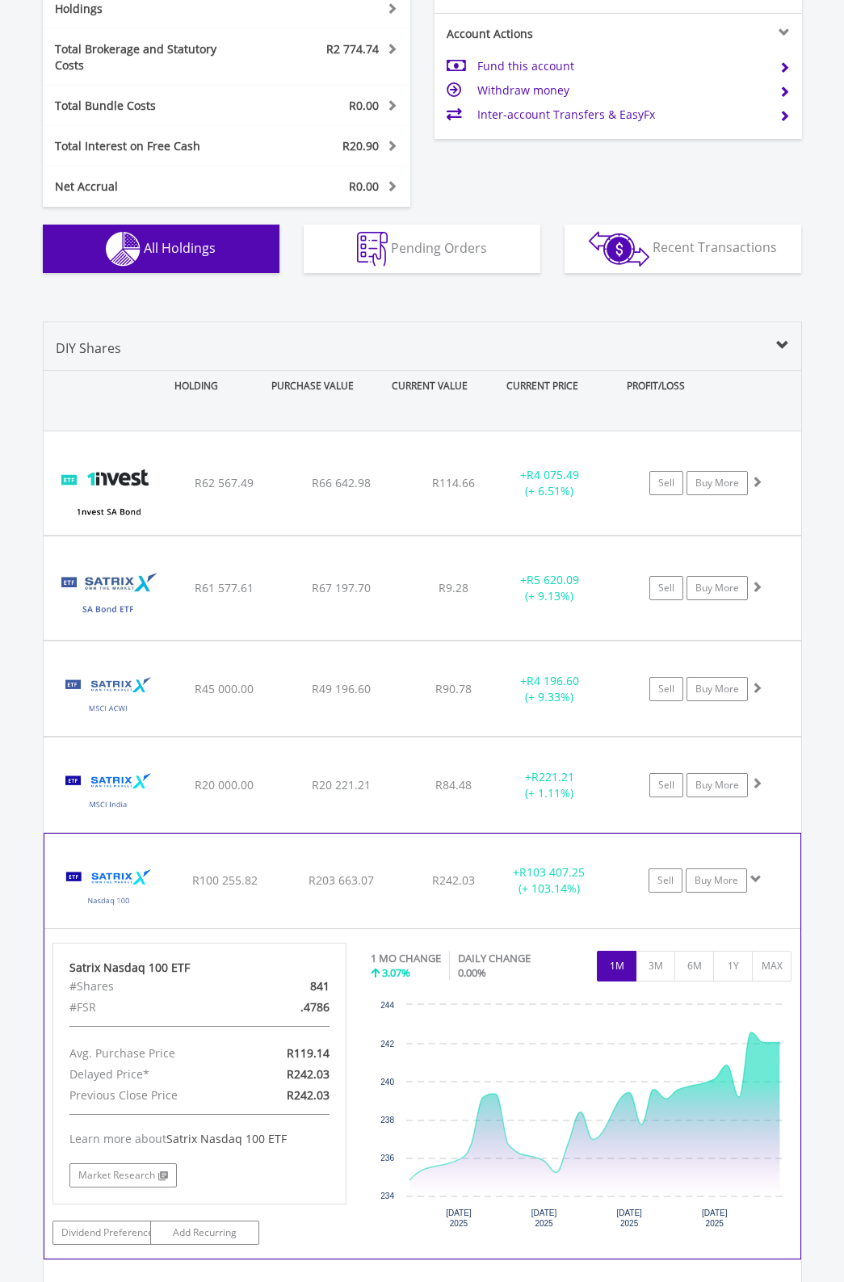
click at [753, 873] on span at bounding box center [755, 878] width 11 height 11
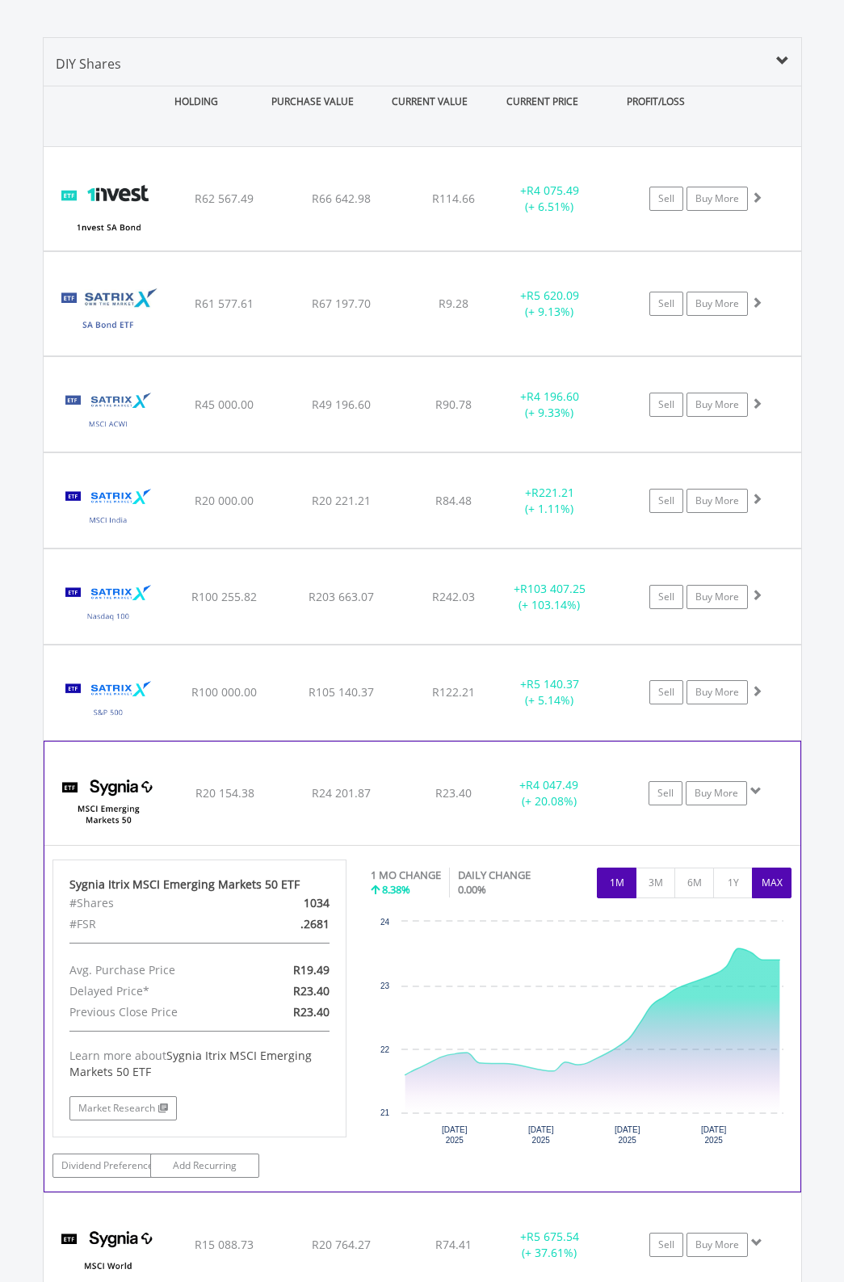
scroll to position [1110, 0]
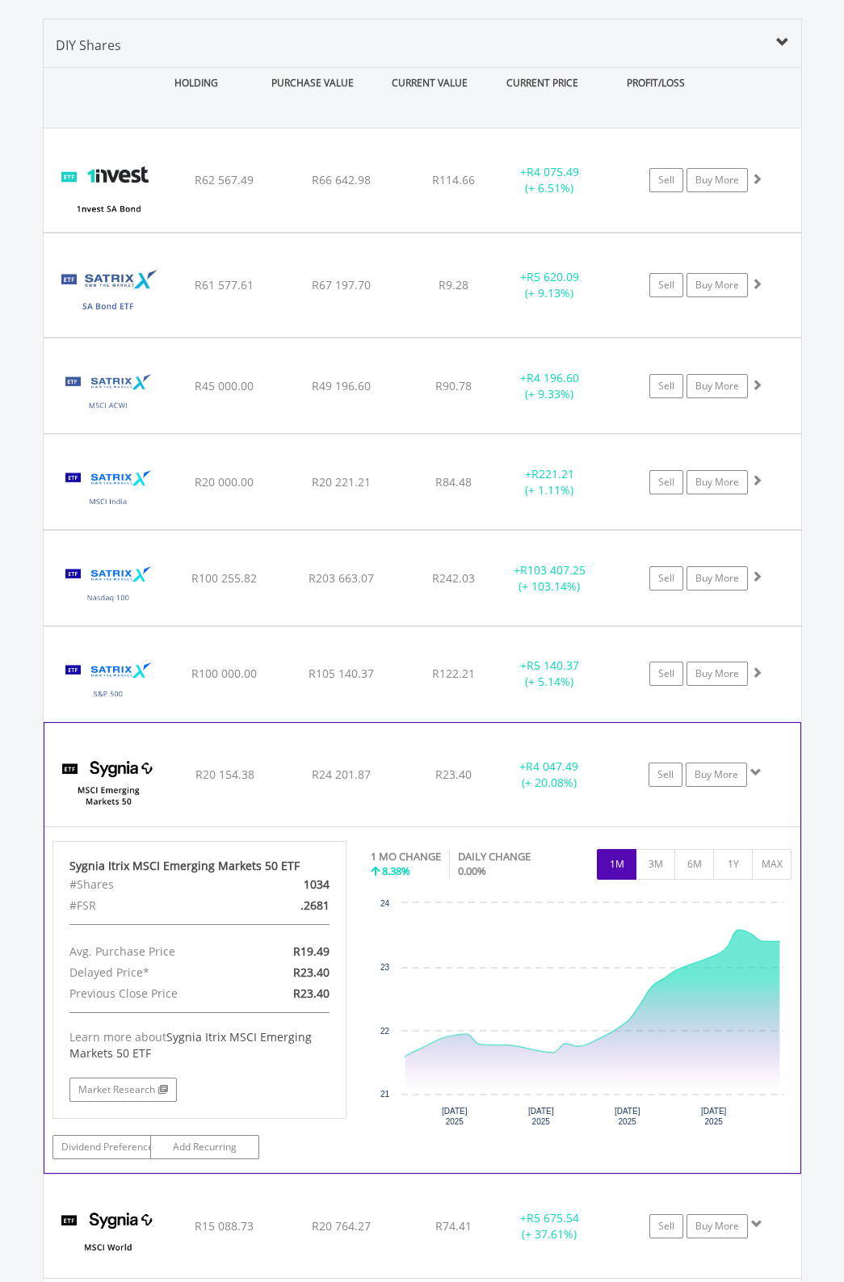
click at [756, 766] on span at bounding box center [755, 771] width 11 height 11
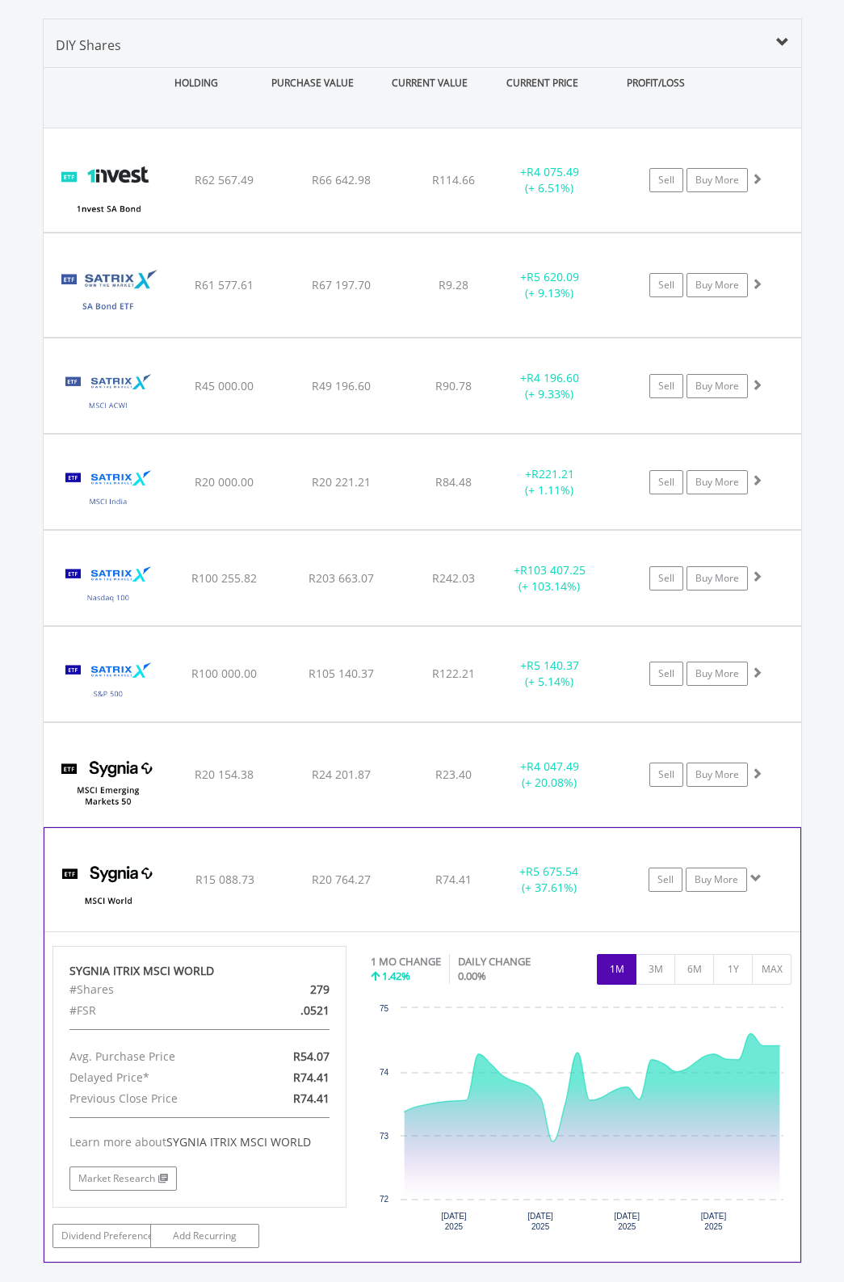
click at [753, 872] on span at bounding box center [755, 877] width 11 height 11
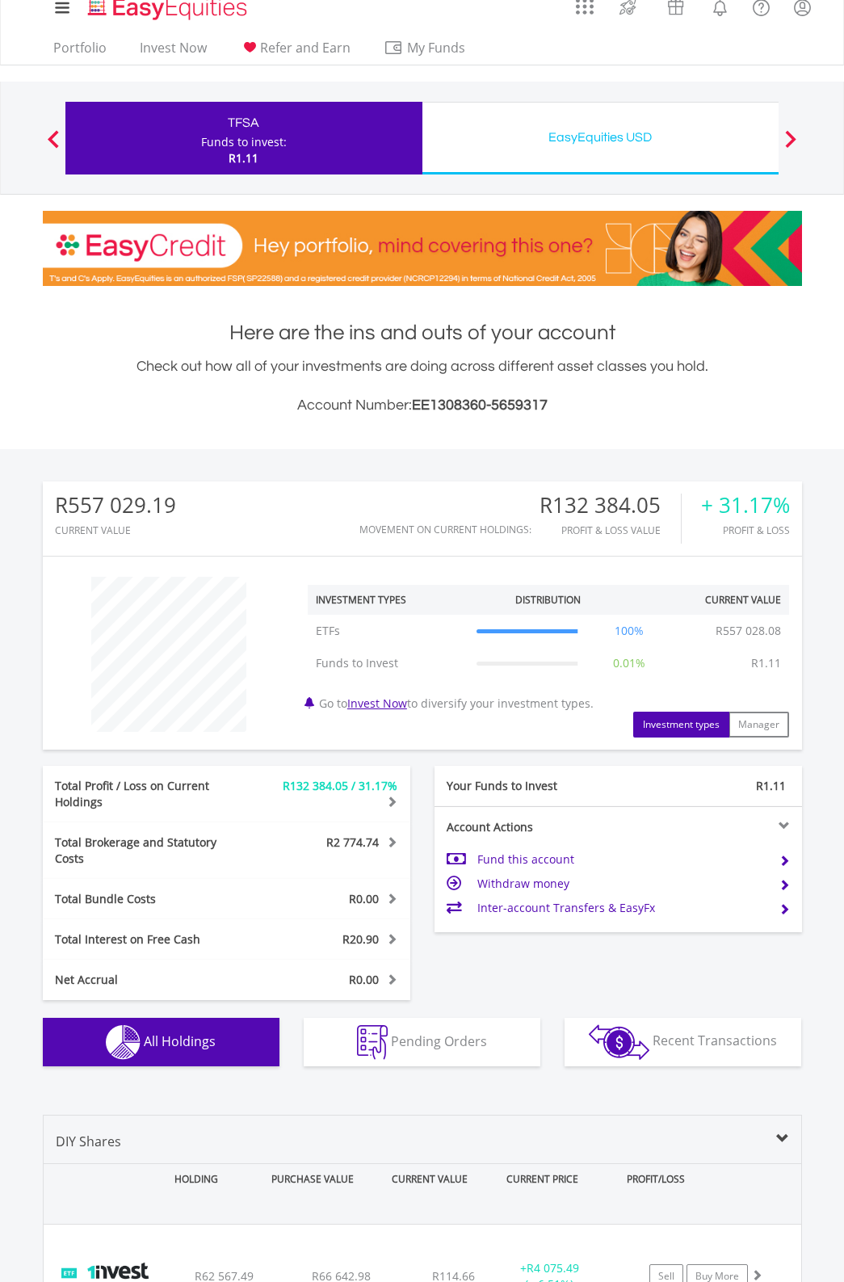
scroll to position [0, 0]
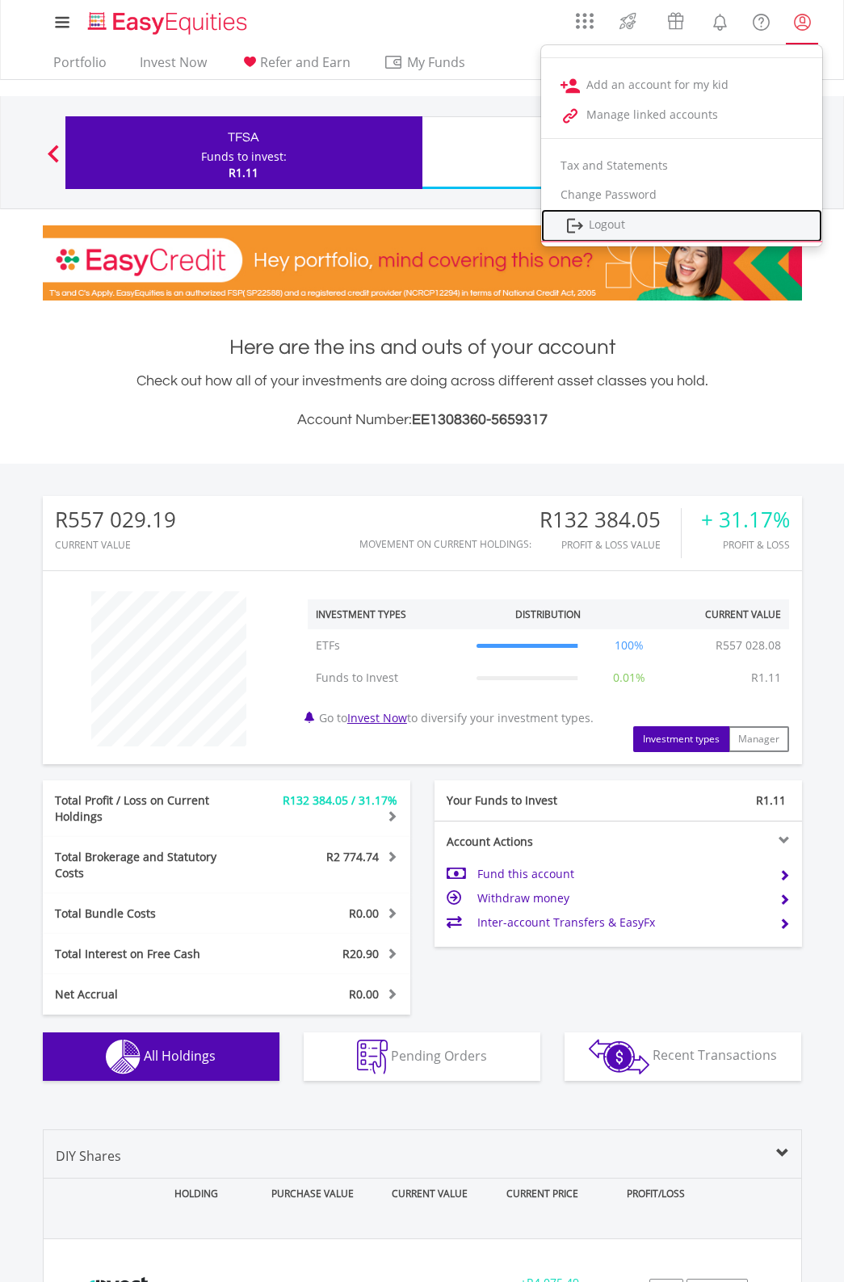
click at [725, 230] on link "Logout" at bounding box center [681, 225] width 281 height 33
